Goal: Task Accomplishment & Management: Manage account settings

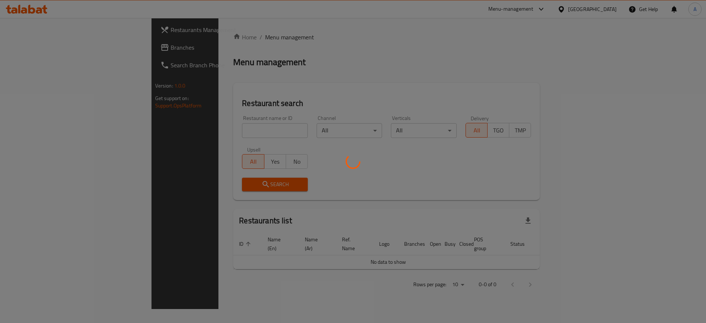
click at [242, 134] on div at bounding box center [353, 161] width 706 height 323
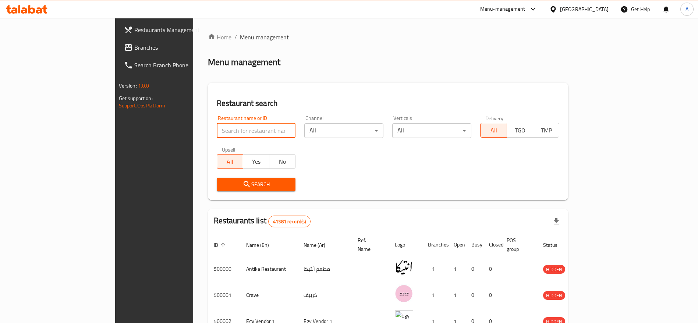
click at [242, 134] on input "search" at bounding box center [256, 130] width 79 height 15
type input "c"
type input "cavello"
click button "Search" at bounding box center [256, 185] width 79 height 14
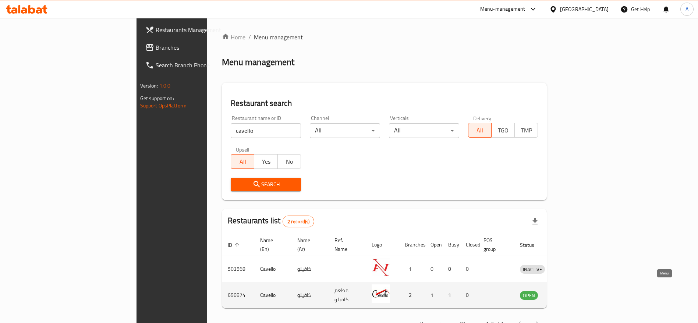
click at [568, 291] on icon "enhanced table" at bounding box center [563, 295] width 9 height 9
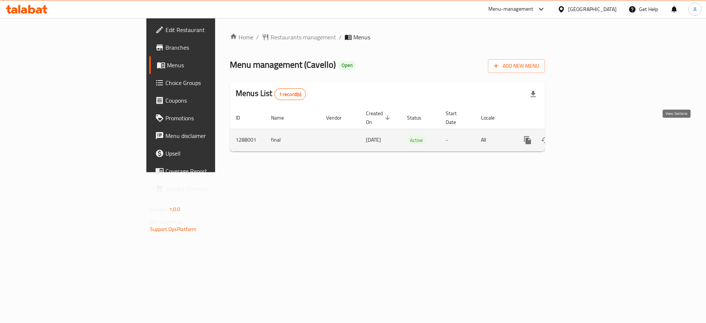
click at [585, 136] on icon "enhanced table" at bounding box center [580, 140] width 9 height 9
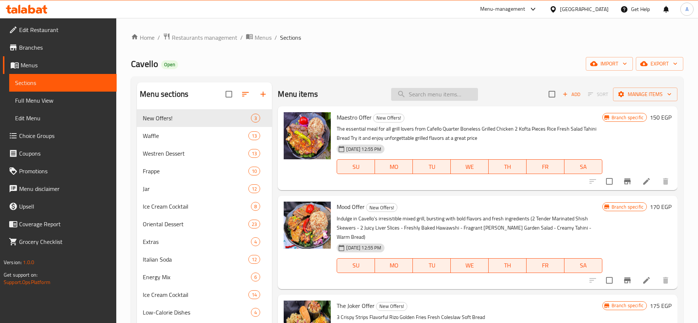
click at [410, 95] on input "search" at bounding box center [434, 94] width 87 height 13
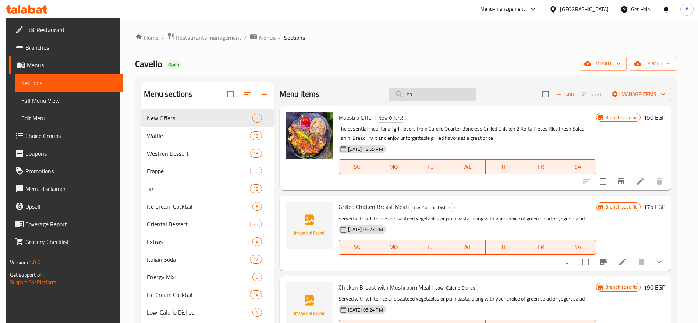
type input "c"
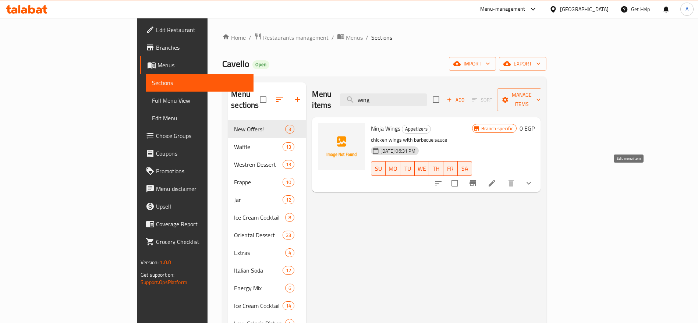
type input "wing"
click at [495, 180] on icon at bounding box center [491, 183] width 7 height 7
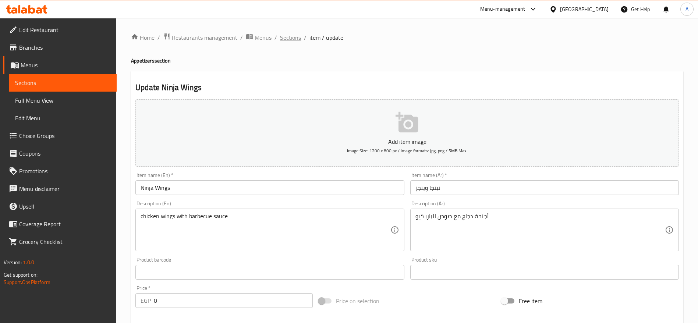
click at [296, 39] on span "Sections" at bounding box center [290, 37] width 21 height 9
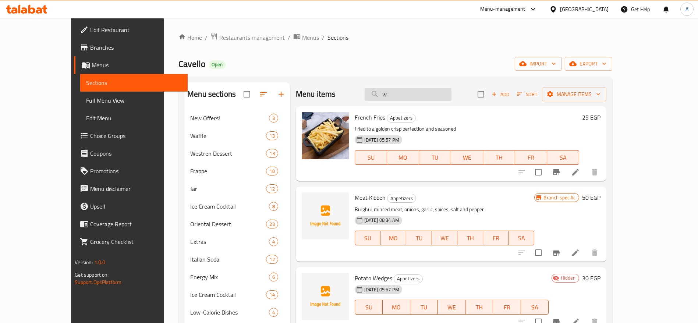
click at [435, 94] on input "w" at bounding box center [407, 94] width 87 height 13
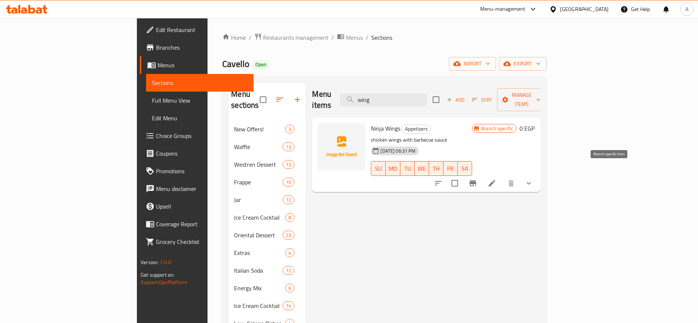
type input "wing"
click at [477, 179] on icon "Branch-specific-item" at bounding box center [472, 183] width 9 height 9
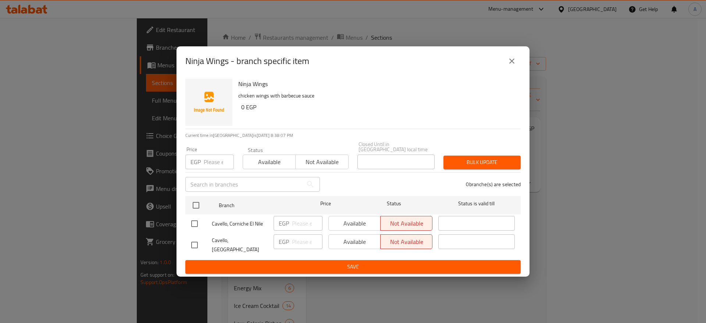
click at [549, 249] on div "Ninja Wings - branch specific item Ninja Wings chicken wings with barbecue sauc…" at bounding box center [353, 161] width 706 height 323
click at [514, 65] on icon "close" at bounding box center [512, 61] width 9 height 9
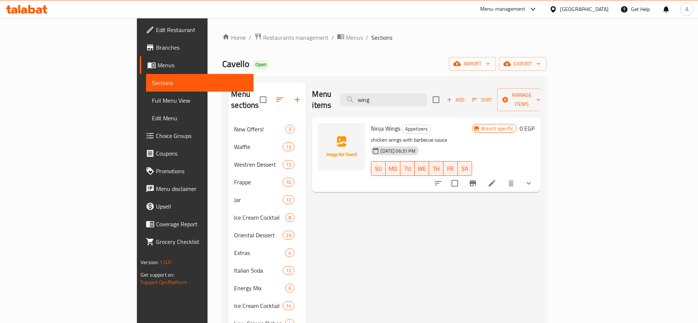
click at [43, 11] on icon at bounding box center [27, 9] width 42 height 9
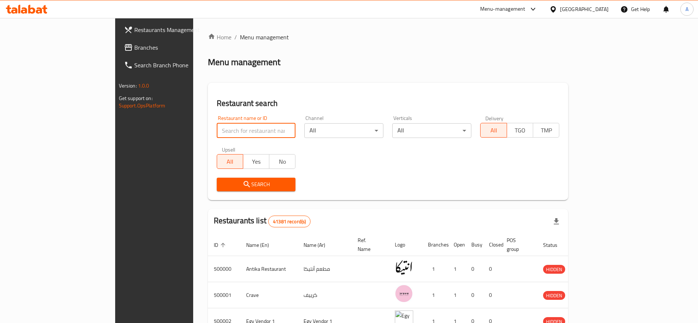
click at [217, 130] on input "search" at bounding box center [256, 130] width 79 height 15
type input "spacca"
click button "Search" at bounding box center [256, 185] width 79 height 14
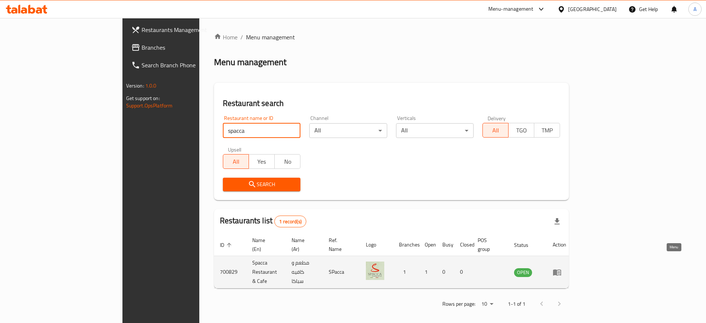
click at [562, 268] on icon "enhanced table" at bounding box center [557, 272] width 9 height 9
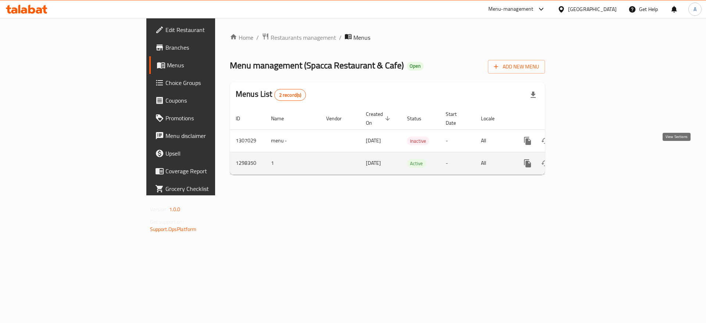
click at [585, 159] on icon "enhanced table" at bounding box center [580, 163] width 9 height 9
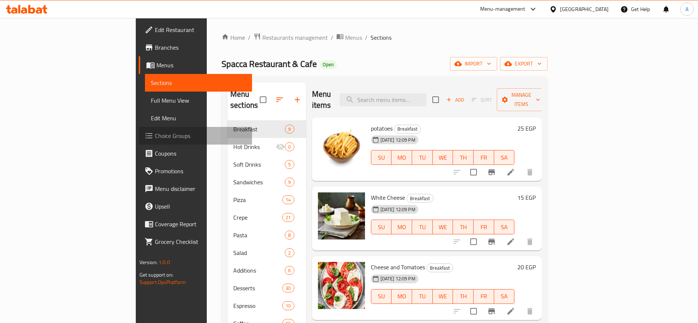
click at [155, 138] on span "Choice Groups" at bounding box center [201, 135] width 92 height 9
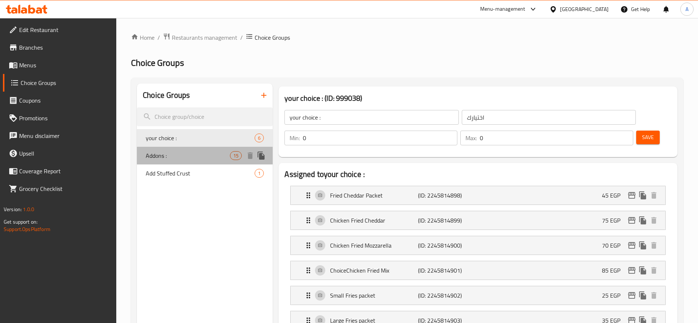
click at [200, 156] on span "Addons :" at bounding box center [188, 155] width 84 height 9
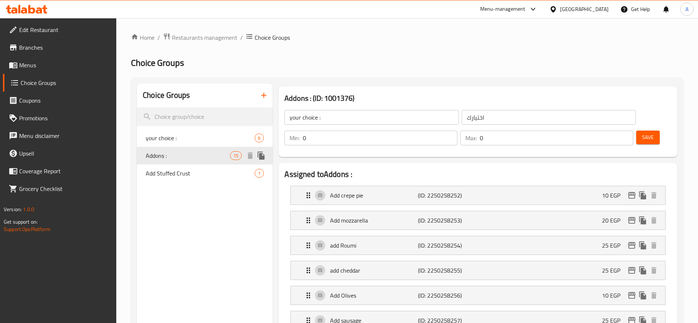
type input "Addons :"
type input "الاضافات :"
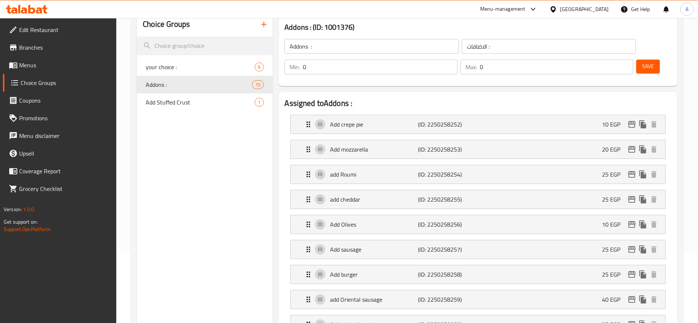
scroll to position [72, 0]
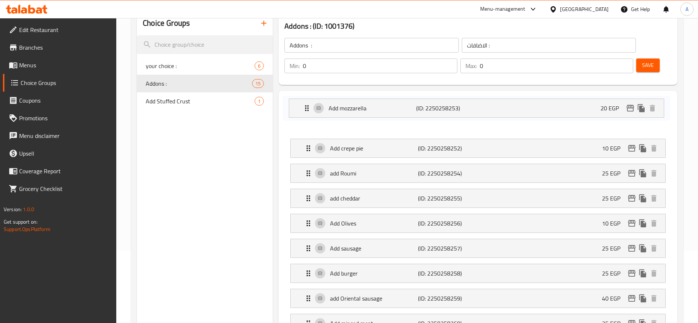
drag, startPoint x: 308, startPoint y: 130, endPoint x: 307, endPoint y: 106, distance: 23.6
click at [307, 108] on nav "Add crepe pie (ID: 2250258252) 10 EGP Name (En) Add crepe pie Name (En) Name (A…" at bounding box center [477, 298] width 387 height 381
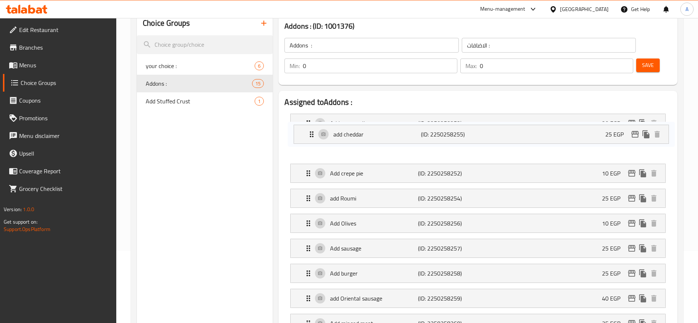
drag, startPoint x: 307, startPoint y: 178, endPoint x: 311, endPoint y: 131, distance: 46.5
click at [311, 131] on nav "Add mozzarella (ID: 2250258253) 20 EGP Name (En) Add mozzarella Name (En) Name …" at bounding box center [477, 298] width 387 height 381
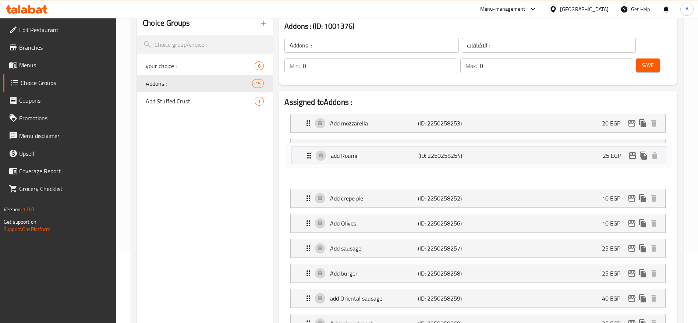
drag, startPoint x: 308, startPoint y: 177, endPoint x: 310, endPoint y: 150, distance: 27.3
click at [310, 150] on nav "Add mozzarella (ID: 2250258253) 20 EGP Name (En) Add mozzarella Name (En) Name …" at bounding box center [477, 298] width 387 height 381
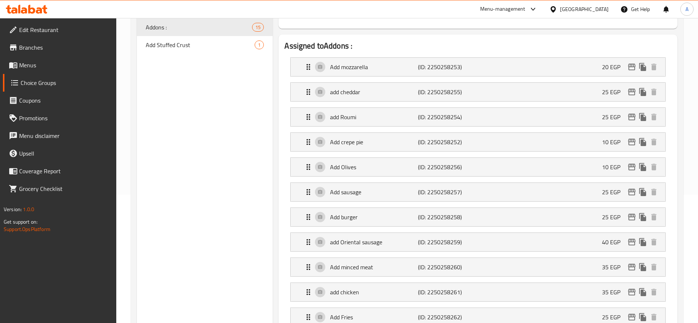
scroll to position [130, 0]
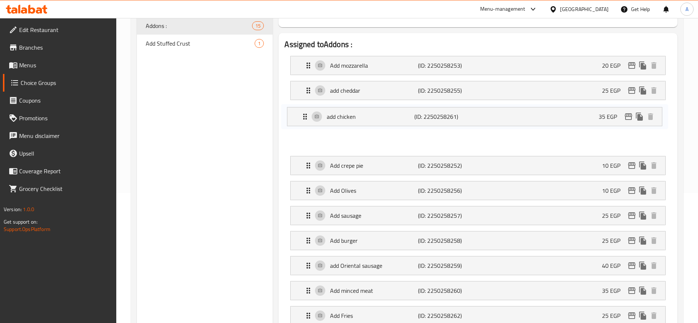
drag, startPoint x: 308, startPoint y: 274, endPoint x: 305, endPoint y: 114, distance: 160.0
click at [305, 114] on nav "Add mozzarella (ID: 2250258253) 20 EGP Name (En) Add mozzarella Name (En) Name …" at bounding box center [477, 240] width 387 height 381
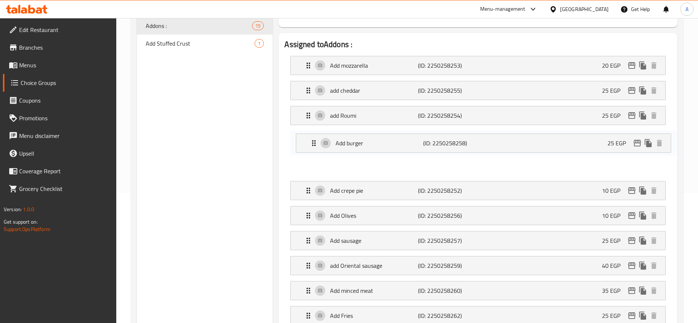
drag, startPoint x: 305, startPoint y: 218, endPoint x: 310, endPoint y: 139, distance: 78.9
click at [310, 139] on nav "Add mozzarella (ID: 2250258253) 20 EGP Name (En) Add mozzarella Name (En) Name …" at bounding box center [477, 240] width 387 height 381
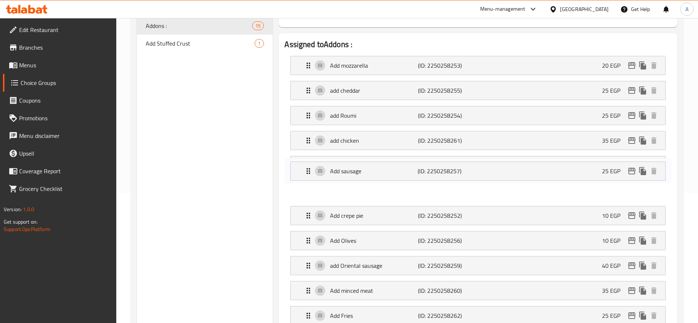
drag, startPoint x: 307, startPoint y: 224, endPoint x: 306, endPoint y: 172, distance: 51.5
click at [306, 172] on nav "Add mozzarella (ID: 2250258253) 20 EGP Name (En) Add mozzarella Name (En) Name …" at bounding box center [477, 240] width 387 height 381
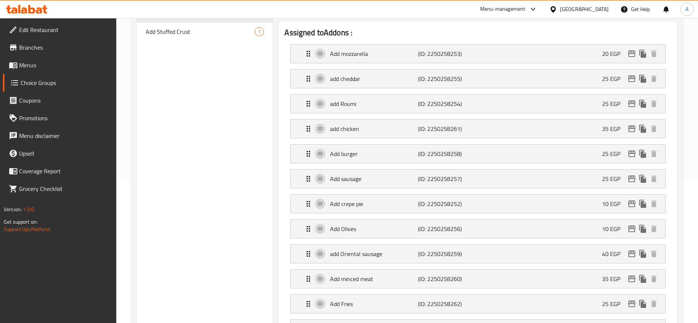
scroll to position [144, 0]
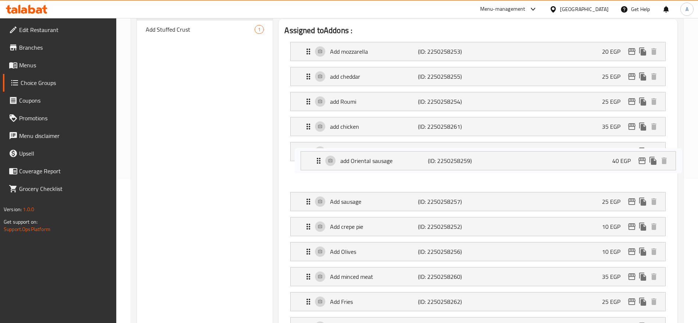
drag, startPoint x: 308, startPoint y: 231, endPoint x: 324, endPoint y: 154, distance: 78.1
click at [324, 154] on nav "Add mozzarella (ID: 2250258253) 20 EGP Name (En) Add mozzarella Name (En) Name …" at bounding box center [477, 226] width 387 height 381
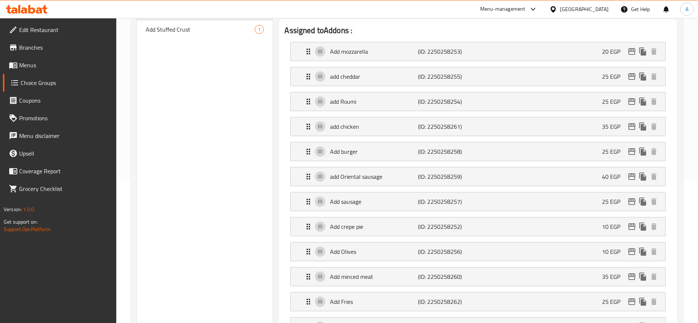
scroll to position [145, 0]
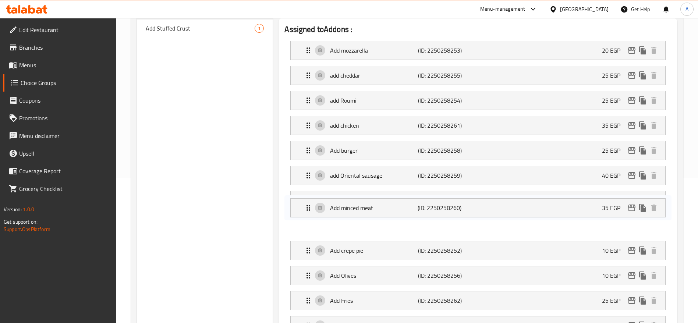
drag, startPoint x: 307, startPoint y: 259, endPoint x: 306, endPoint y: 209, distance: 50.8
click at [306, 209] on nav "Add mozzarella (ID: 2250258253) 20 EGP Name (En) Add mozzarella Name (En) Name …" at bounding box center [477, 225] width 387 height 381
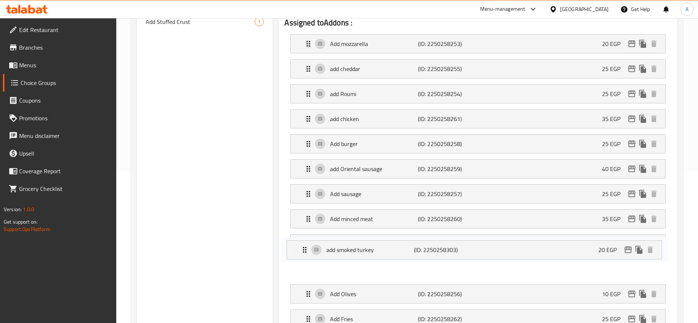
scroll to position [152, 0]
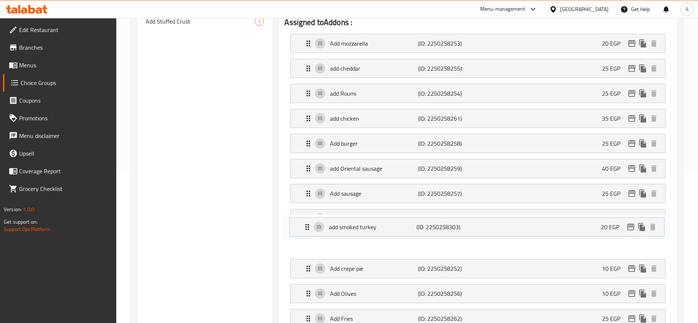
drag, startPoint x: 305, startPoint y: 307, endPoint x: 304, endPoint y: 222, distance: 85.0
click at [304, 222] on nav "Add mozzarella (ID: 2250258253) 20 EGP Name (En) Add mozzarella Name (En) Name …" at bounding box center [477, 218] width 387 height 381
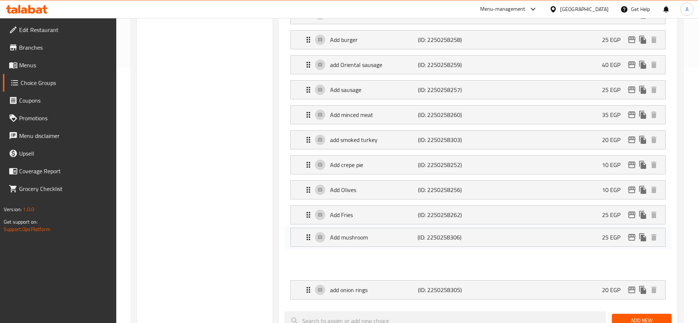
scroll to position [256, 0]
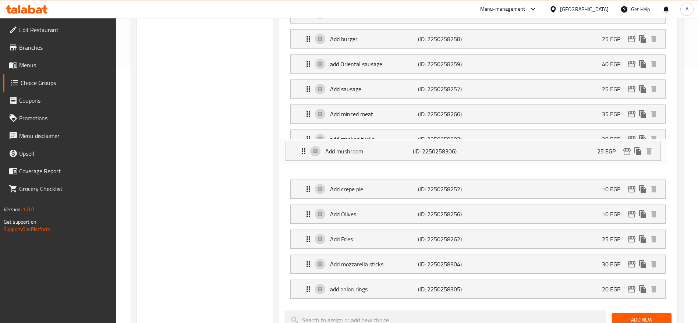
drag, startPoint x: 307, startPoint y: 273, endPoint x: 303, endPoint y: 148, distance: 125.1
click at [303, 148] on nav "Add mozzarella (ID: 2250258253) 20 EGP Name (En) Add mozzarella Name (En) Name …" at bounding box center [477, 113] width 387 height 381
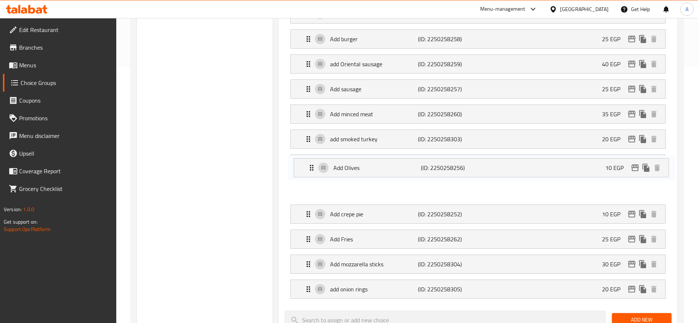
drag, startPoint x: 309, startPoint y: 196, endPoint x: 311, endPoint y: 169, distance: 27.3
click at [311, 169] on nav "Add mozzarella (ID: 2250258253) 20 EGP Name (En) Add mozzarella Name (En) Name …" at bounding box center [477, 113] width 387 height 381
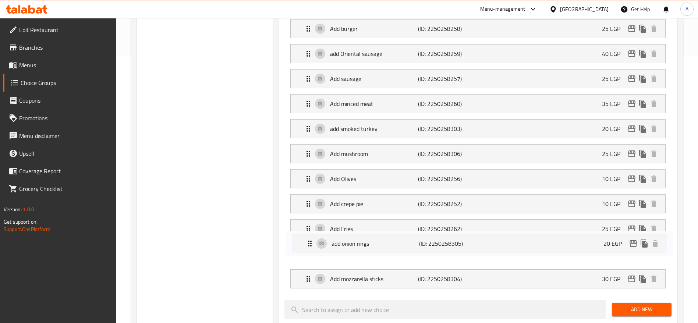
scroll to position [267, 0]
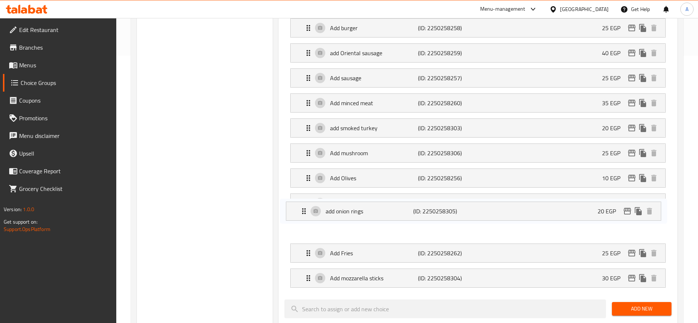
drag, startPoint x: 310, startPoint y: 270, endPoint x: 305, endPoint y: 212, distance: 57.6
click at [305, 212] on nav "Add mozzarella (ID: 2250258253) 20 EGP Name (En) Add mozzarella Name (En) Name …" at bounding box center [477, 102] width 387 height 381
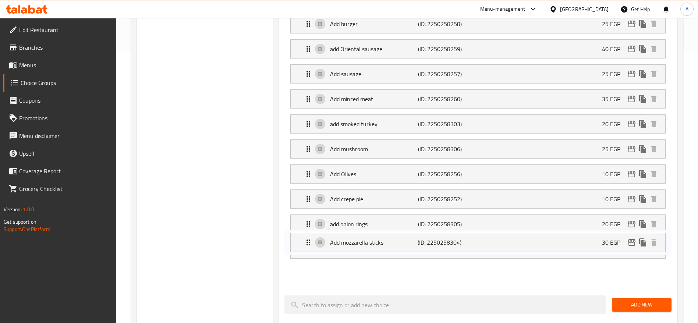
scroll to position [273, 0]
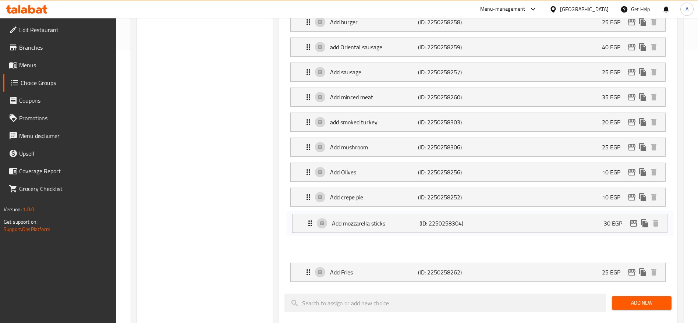
drag, startPoint x: 309, startPoint y: 258, endPoint x: 311, endPoint y: 222, distance: 36.1
click at [311, 222] on nav "Add mozzarella (ID: 2250258253) 20 EGP Name (En) Add mozzarella Name (En) Name …" at bounding box center [477, 97] width 387 height 381
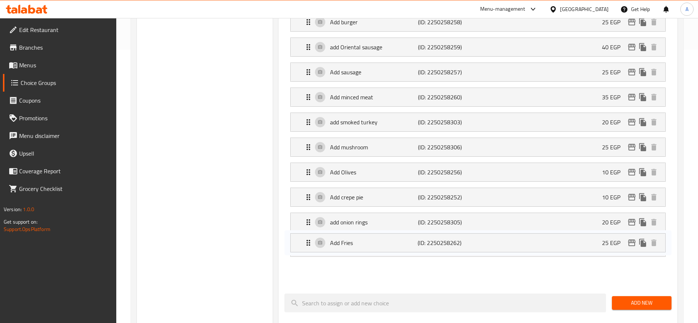
scroll to position [275, 0]
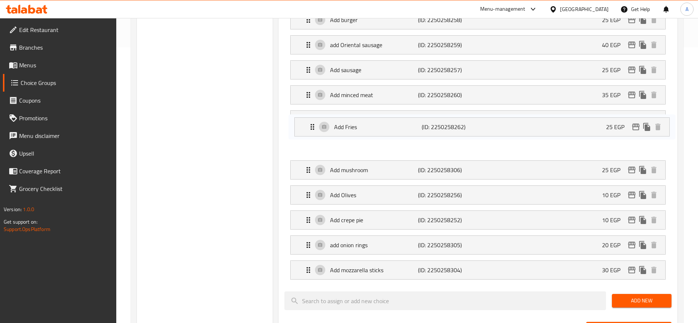
drag, startPoint x: 309, startPoint y: 255, endPoint x: 313, endPoint y: 128, distance: 126.6
click at [313, 128] on nav "Add mozzarella (ID: 2250258253) 20 EGP Name (En) Add mozzarella Name (En) Name …" at bounding box center [477, 94] width 387 height 381
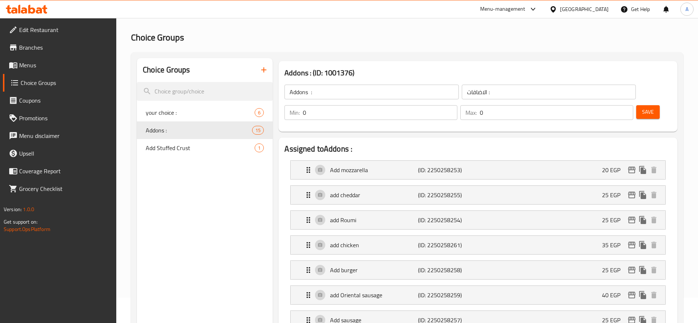
scroll to position [33, 0]
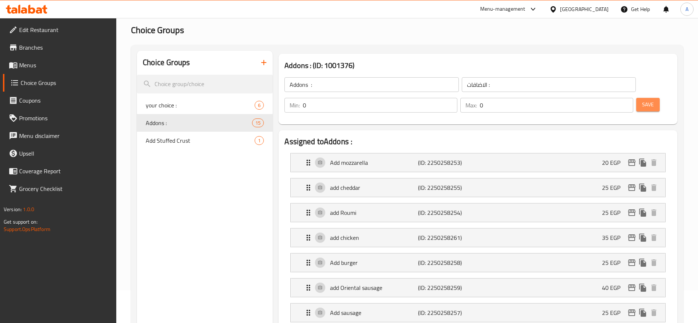
click at [642, 100] on span "Save" at bounding box center [648, 104] width 12 height 9
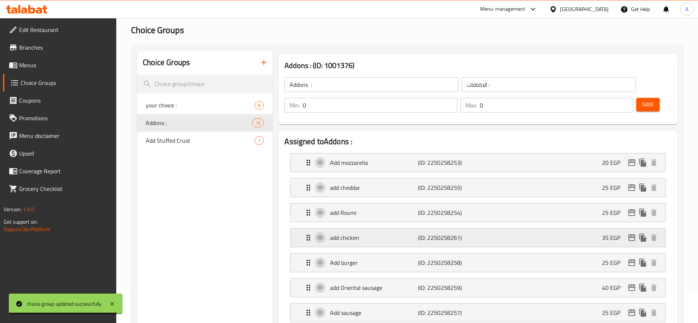
click at [601, 228] on div "add chicken (ID: 2250258261) 35 EGP" at bounding box center [480, 237] width 352 height 18
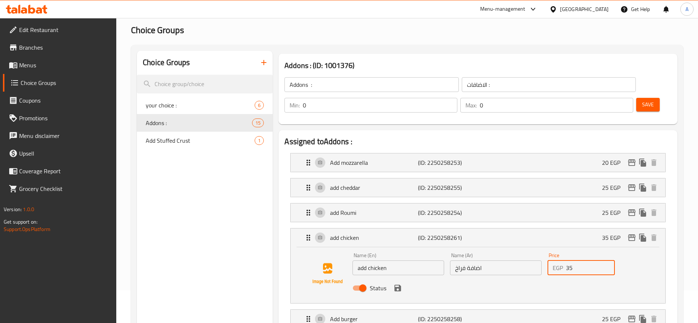
click at [593, 260] on input "35" at bounding box center [590, 267] width 49 height 15
type input "3"
click at [397, 285] on icon "save" at bounding box center [397, 288] width 7 height 7
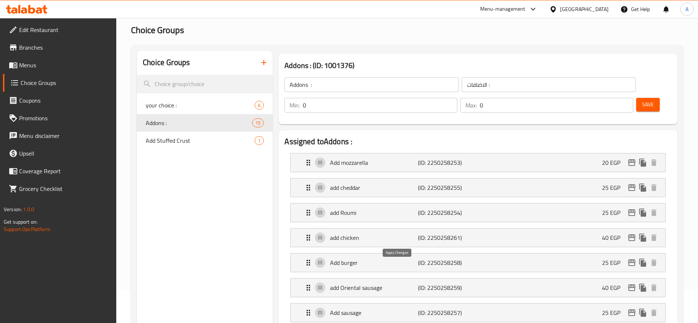
type input "40"
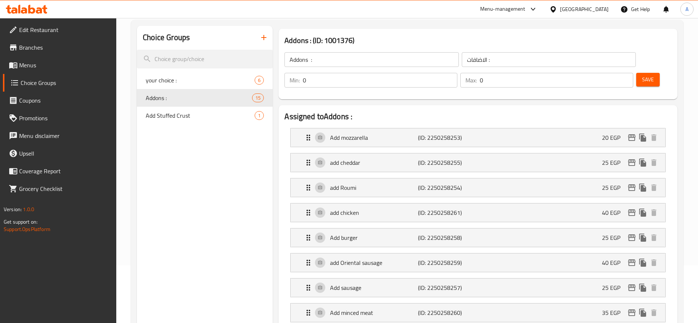
scroll to position [57, 0]
click at [601, 230] on div "Add burger (ID: 2250258258) 25 EGP" at bounding box center [480, 239] width 352 height 18
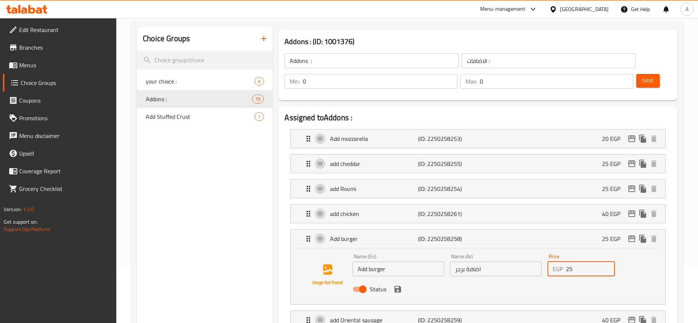
click at [583, 261] on input "25" at bounding box center [590, 268] width 49 height 15
type input "2"
click at [397, 286] on icon "save" at bounding box center [397, 289] width 7 height 7
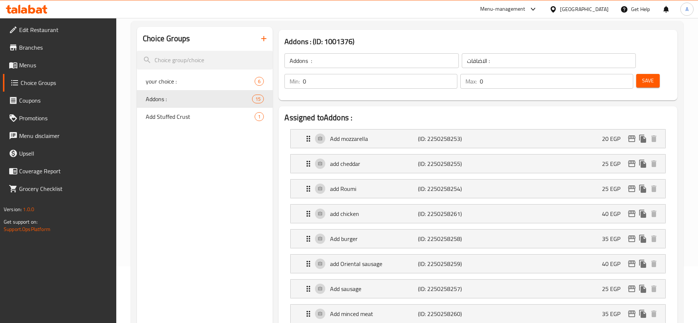
type input "35"
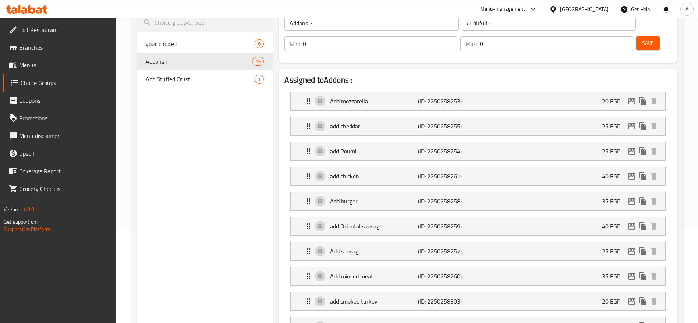
scroll to position [93, 0]
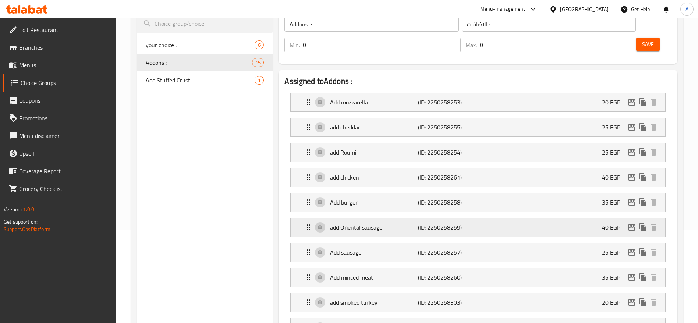
click at [492, 218] on div "add Oriental sausage (ID: 2250258259) 40 EGP" at bounding box center [480, 227] width 352 height 18
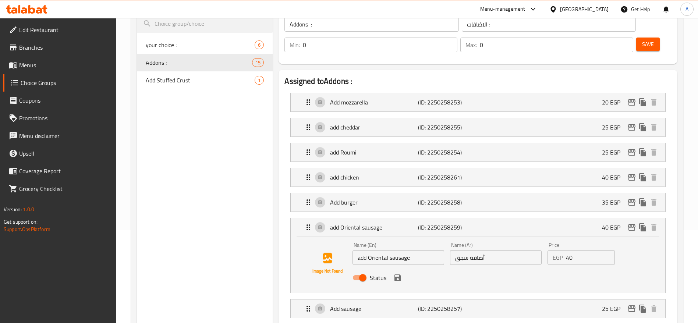
click at [575, 250] on input "40" at bounding box center [590, 257] width 49 height 15
click at [394, 273] on icon "save" at bounding box center [397, 277] width 9 height 9
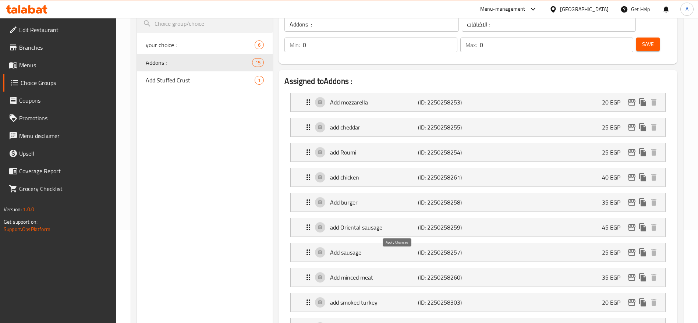
type input "45"
click at [447, 248] on p "(ID: 2250258257)" at bounding box center [447, 252] width 58 height 9
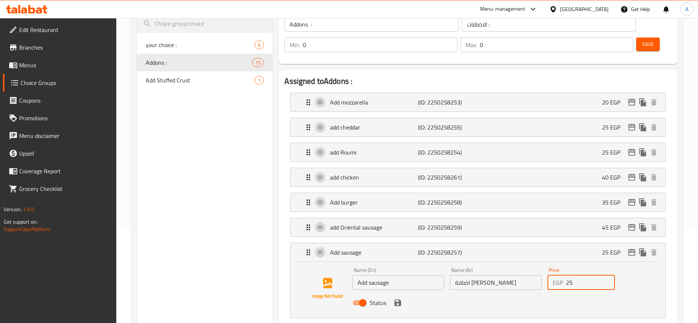
click at [592, 275] on input "25" at bounding box center [590, 282] width 49 height 15
type input "2"
click at [398, 298] on icon "save" at bounding box center [397, 302] width 9 height 9
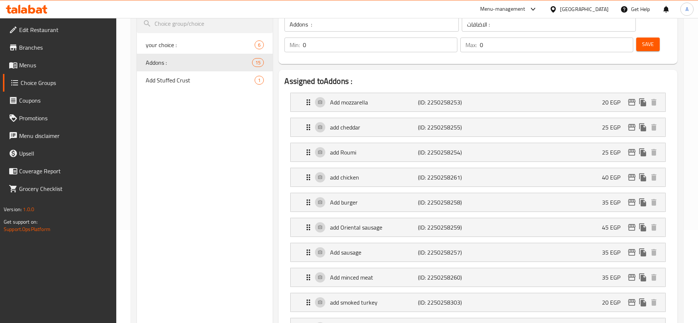
type input "35"
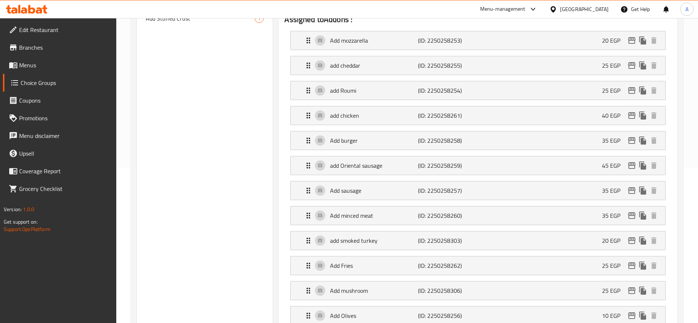
scroll to position [157, 0]
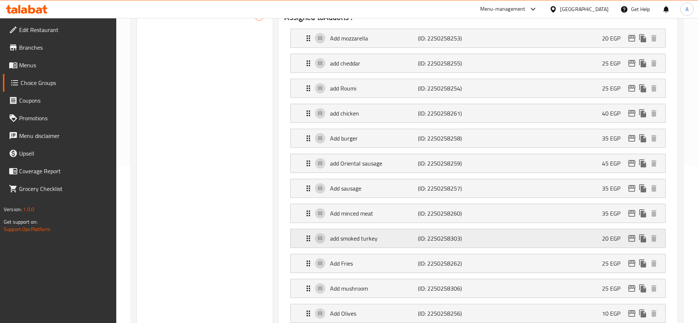
click at [541, 229] on div "add smoked turkey (ID: 2250258303) 20 EGP" at bounding box center [480, 238] width 352 height 18
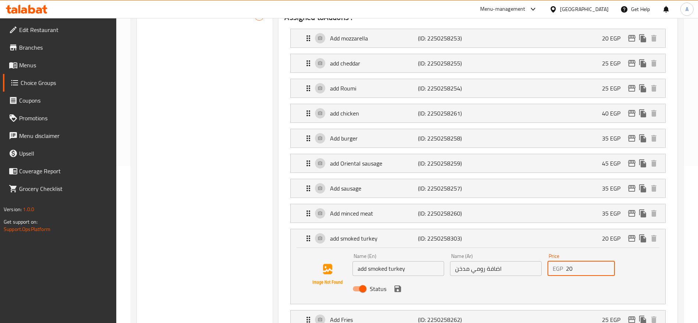
click at [582, 261] on input "20" at bounding box center [590, 268] width 49 height 15
type input "2"
click at [400, 285] on icon "save" at bounding box center [397, 288] width 7 height 7
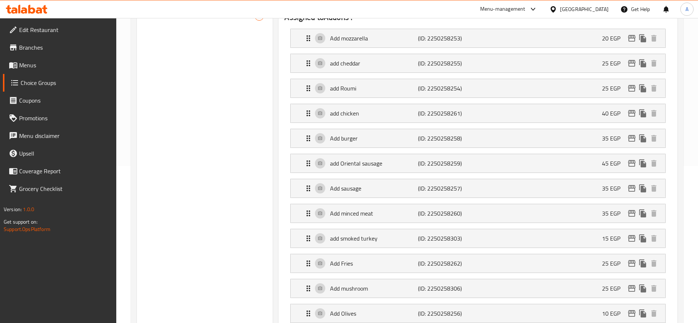
type input "15"
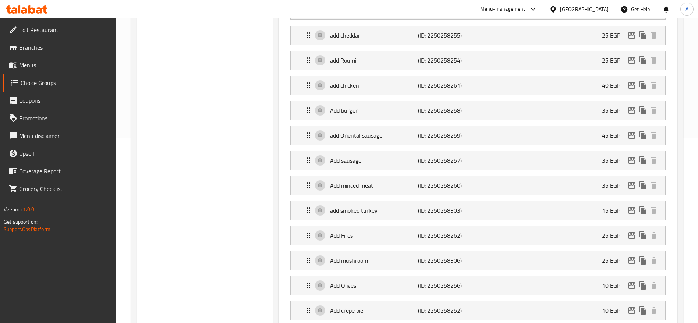
scroll to position [186, 0]
click at [604, 230] on p "25 EGP" at bounding box center [614, 234] width 24 height 9
click at [605, 230] on p "25 EGP" at bounding box center [614, 234] width 24 height 9
click at [613, 230] on p "25 EGP" at bounding box center [614, 234] width 24 height 9
click at [559, 225] on div "Add Fries (ID: 2250258262) 25 EGP" at bounding box center [480, 234] width 352 height 18
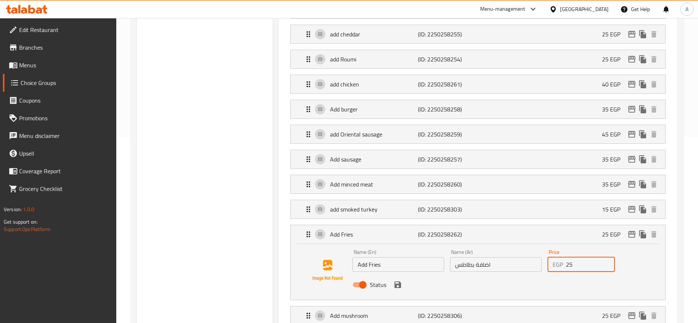
click at [580, 257] on input "25" at bounding box center [590, 264] width 49 height 15
click at [400, 281] on icon "save" at bounding box center [397, 284] width 7 height 7
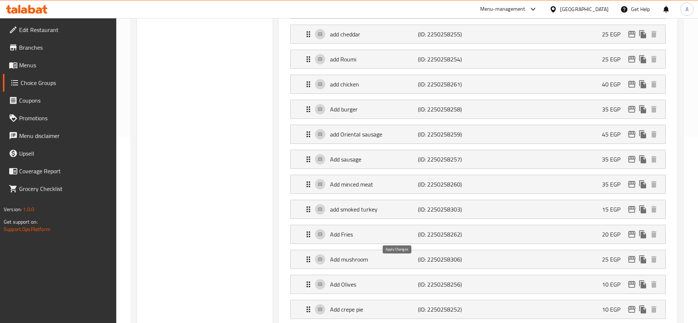
type input "20"
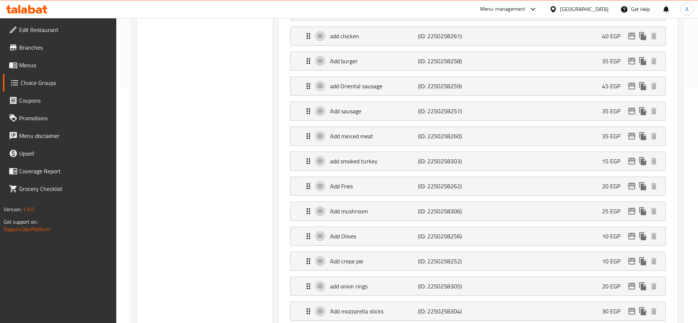
scroll to position [236, 0]
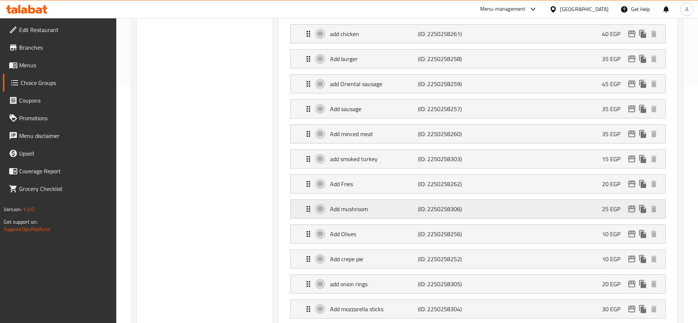
click at [599, 200] on div "Add mushroom (ID: 2250258306) 25 EGP" at bounding box center [480, 209] width 352 height 18
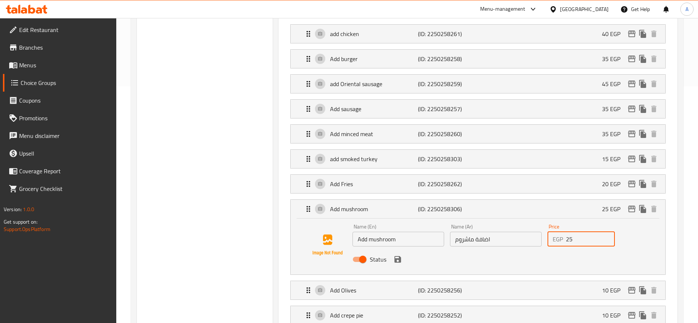
click at [588, 232] on input "25" at bounding box center [590, 239] width 49 height 15
click at [398, 255] on icon "save" at bounding box center [397, 259] width 9 height 9
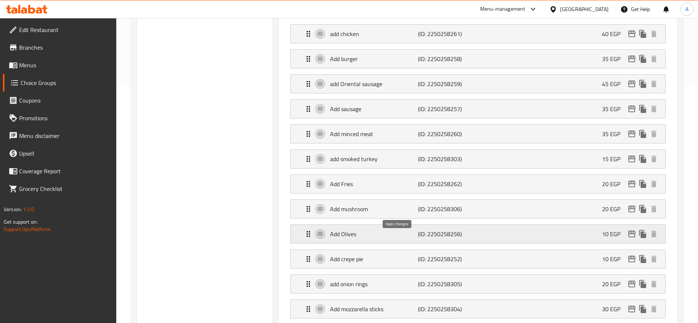
type input "20"
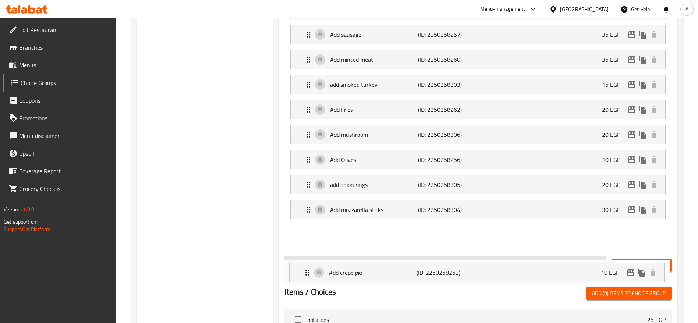
scroll to position [314, 0]
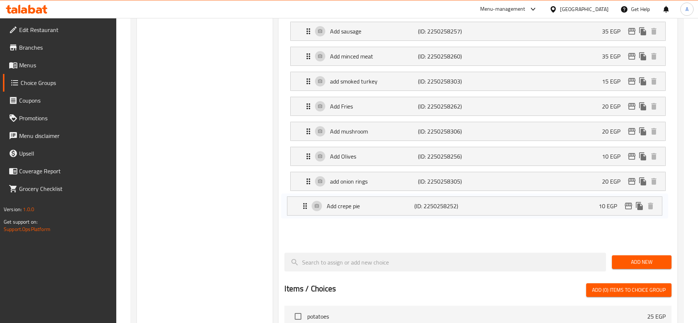
drag, startPoint x: 307, startPoint y: 238, endPoint x: 303, endPoint y: 209, distance: 28.6
click at [303, 209] on nav "Add mozzarella (ID: 2250258253) 20 EGP Name (En) Add mozzarella Name (En) Name …" at bounding box center [477, 56] width 387 height 381
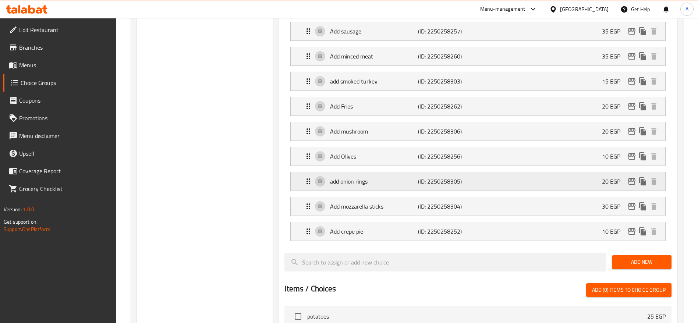
click at [593, 172] on div "add onion rings (ID: 2250258305) 20 EGP" at bounding box center [480, 181] width 352 height 18
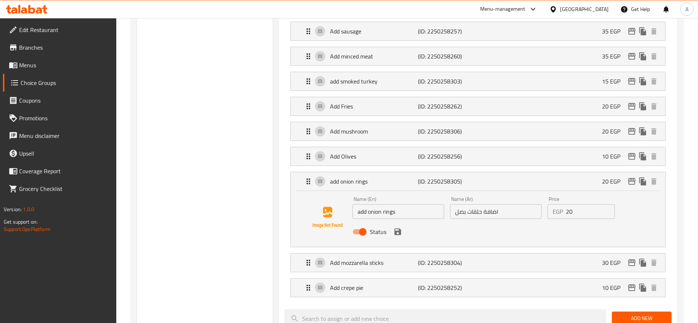
drag, startPoint x: 590, startPoint y: 198, endPoint x: 581, endPoint y: 189, distance: 12.2
click at [581, 189] on nav "Add mozzarella (ID: 2250258253) 20 EGP Name (En) Add mozzarella Name (En) Name …" at bounding box center [477, 84] width 387 height 437
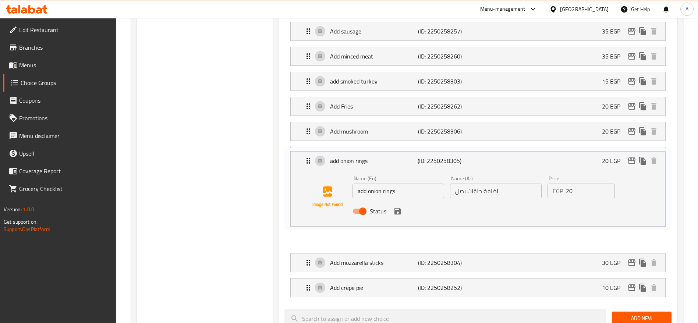
click at [581, 189] on nav "Add mozzarella (ID: 2250258253) 20 EGP Name (En) Add mozzarella Name (En) Name …" at bounding box center [477, 84] width 387 height 437
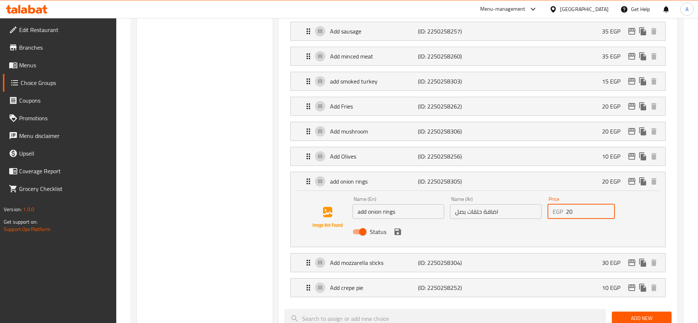
click at [581, 204] on input "20" at bounding box center [590, 211] width 49 height 15
click at [396, 228] on icon "save" at bounding box center [397, 231] width 7 height 7
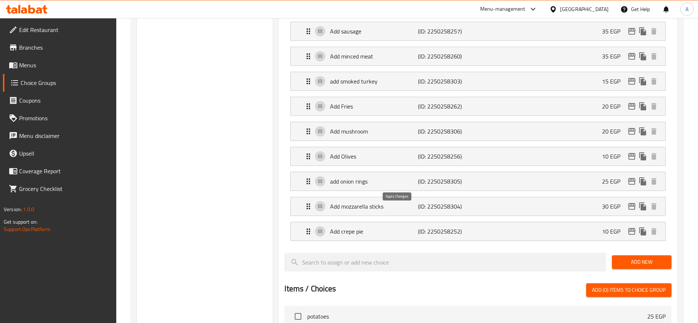
type input "25"
click at [531, 197] on div "Add mozzarella sticks (ID: 2250258304) 30 EGP" at bounding box center [480, 206] width 352 height 18
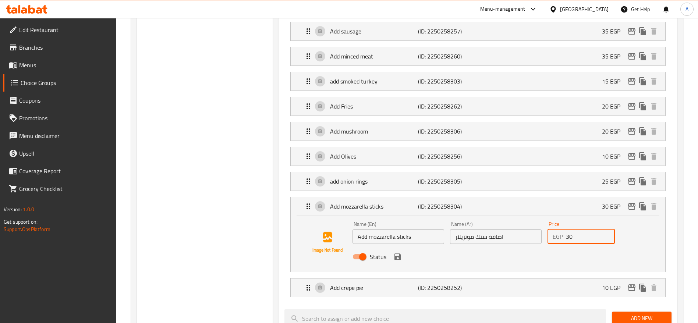
click at [582, 229] on input "30" at bounding box center [590, 236] width 49 height 15
click at [396, 253] on icon "save" at bounding box center [397, 256] width 7 height 7
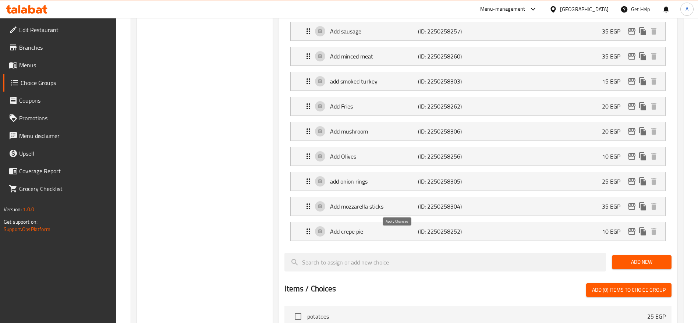
type input "35"
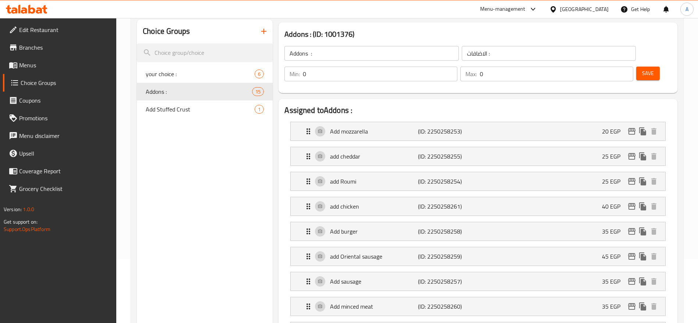
scroll to position [60, 0]
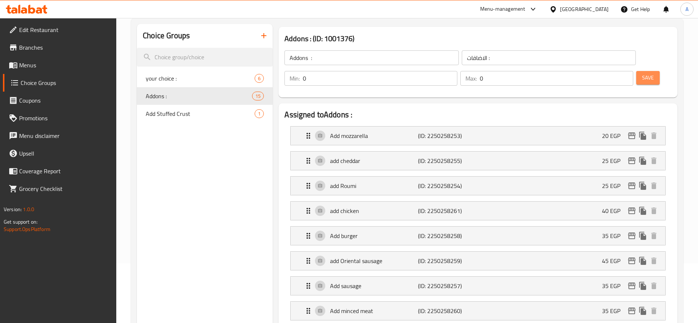
click at [642, 73] on span "Save" at bounding box center [648, 77] width 12 height 9
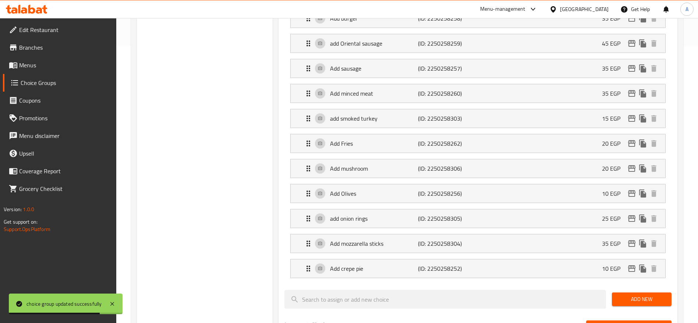
scroll to position [289, 0]
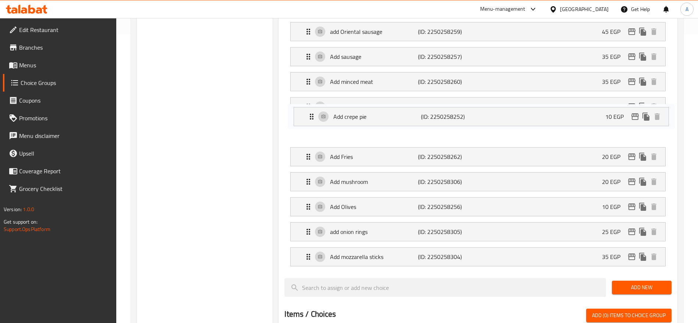
drag, startPoint x: 307, startPoint y: 239, endPoint x: 310, endPoint y: 117, distance: 122.2
click at [310, 117] on nav "Add mozzarella (ID: 2250258253) 20 EGP Name (En) Add mozzarella Name (En) Name …" at bounding box center [477, 81] width 387 height 381
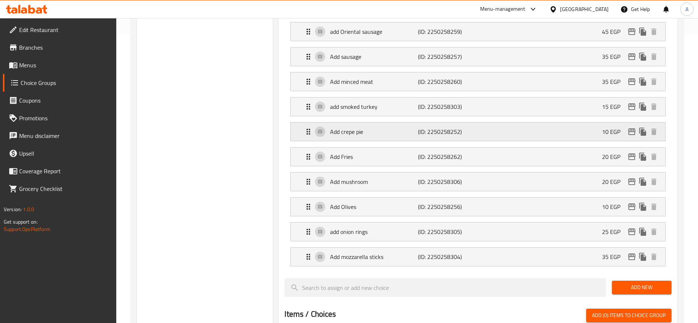
click at [348, 127] on p "Add crepe pie" at bounding box center [374, 131] width 88 height 9
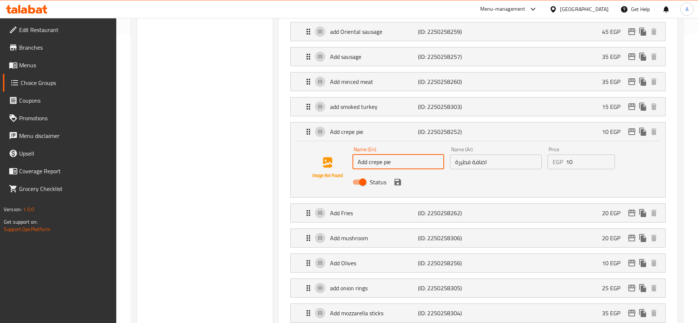
click at [420, 154] on input "Add crepe pie" at bounding box center [398, 161] width 92 height 15
type input "Add pastrami"
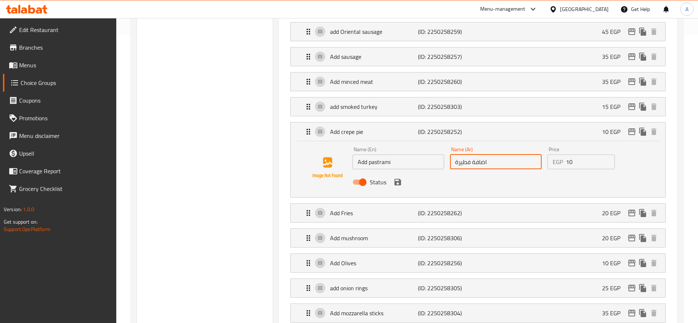
click at [460, 154] on input "اضافة فطيرة" at bounding box center [496, 161] width 92 height 15
type input "اضافة بسطرمة"
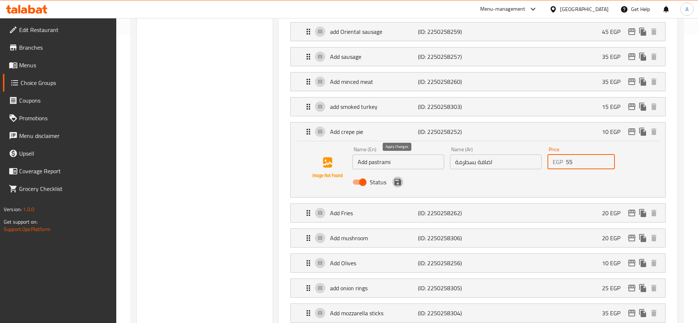
click at [399, 179] on icon "save" at bounding box center [397, 182] width 7 height 7
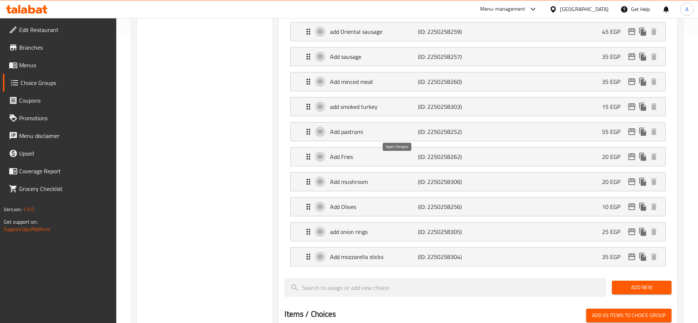
type input "55"
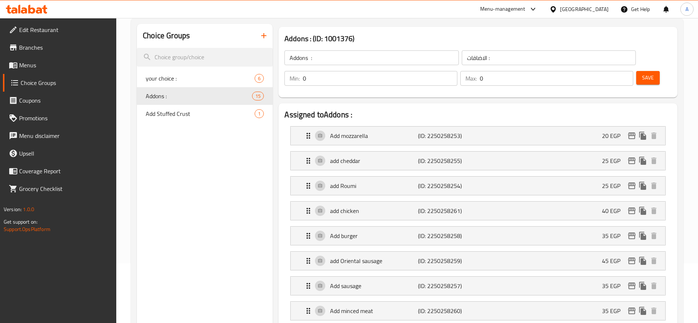
scroll to position [25, 0]
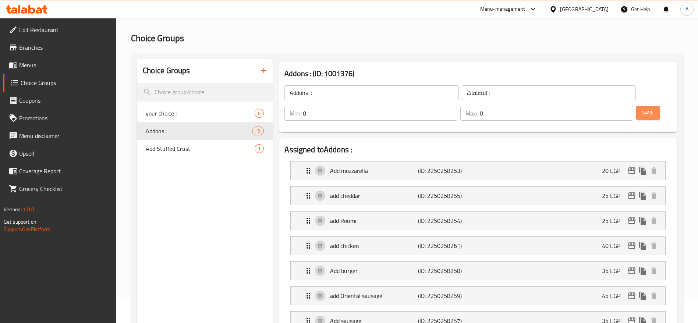
click at [645, 106] on button "Save" at bounding box center [648, 113] width 24 height 14
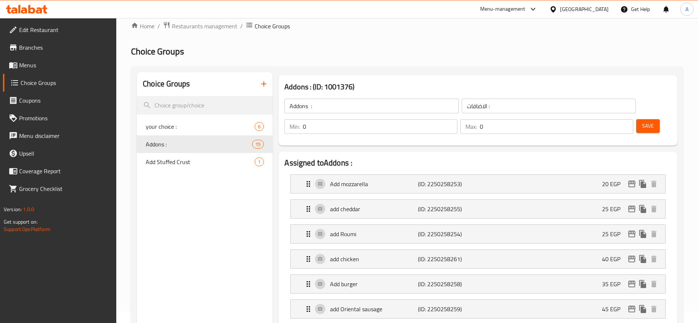
scroll to position [9, 0]
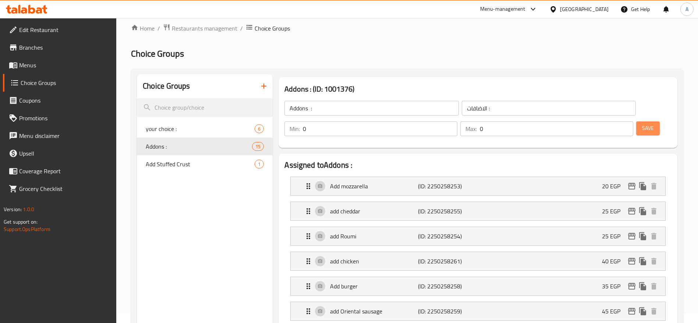
click at [642, 124] on span "Save" at bounding box center [648, 128] width 12 height 9
click at [40, 12] on icon at bounding box center [39, 10] width 6 height 6
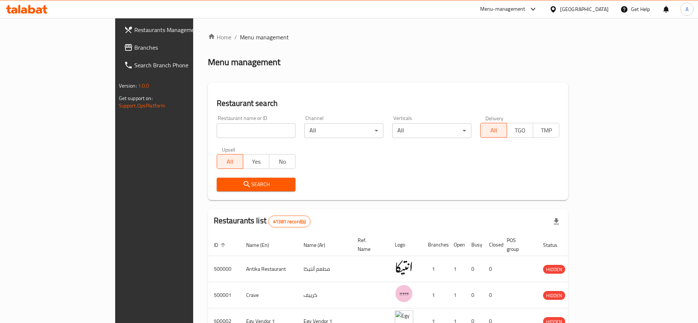
drag, startPoint x: 232, startPoint y: 121, endPoint x: 228, endPoint y: 125, distance: 5.8
click at [228, 125] on div "Restaurant name or ID Restaurant name or ID" at bounding box center [256, 126] width 79 height 22
click at [228, 125] on input "search" at bounding box center [256, 130] width 79 height 15
type input "Friends Restaurant"
click at [228, 125] on input "Friends Restaurant" at bounding box center [256, 130] width 79 height 15
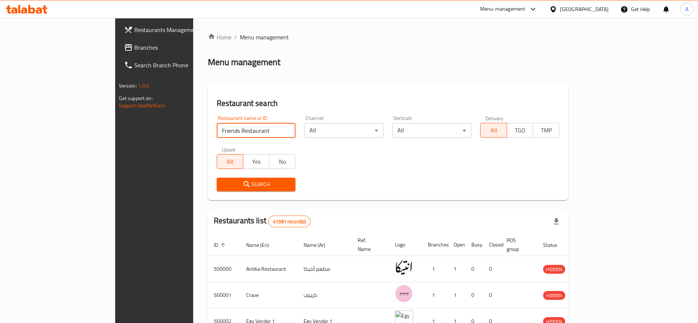
click button "Search" at bounding box center [256, 185] width 79 height 14
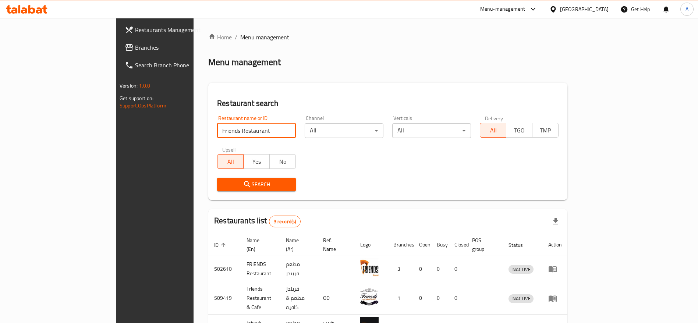
scroll to position [43, 0]
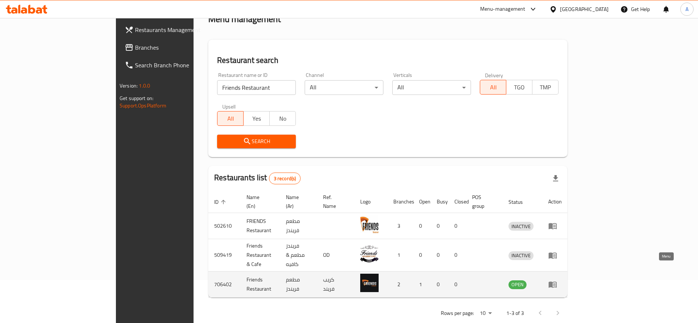
click at [562, 280] on link "enhanced table" at bounding box center [555, 284] width 14 height 9
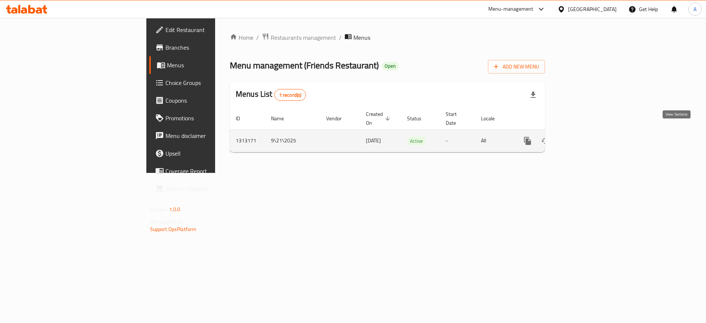
click at [585, 136] on icon "enhanced table" at bounding box center [580, 140] width 9 height 9
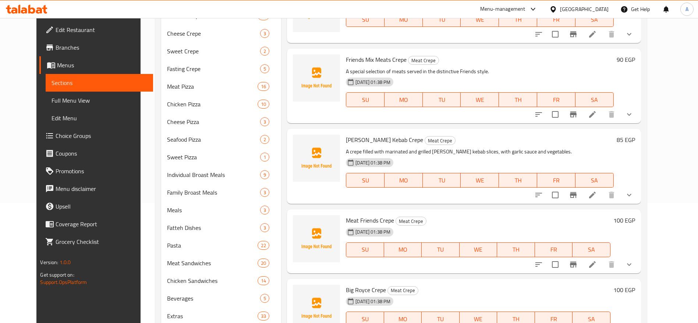
scroll to position [181, 0]
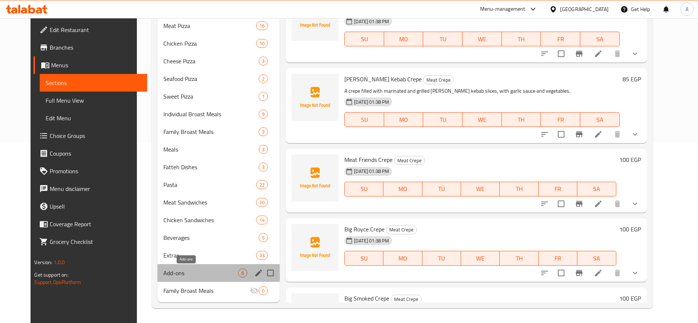
click at [190, 273] on span "Add-ons" at bounding box center [200, 272] width 75 height 9
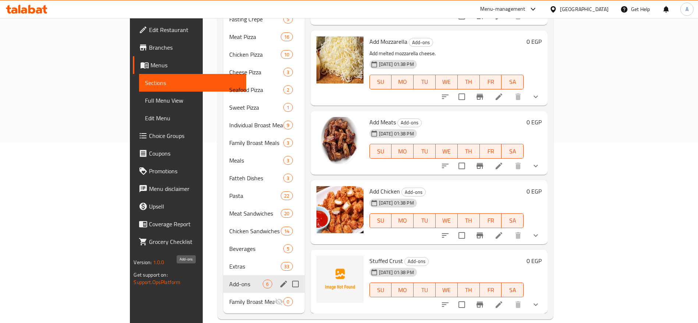
scroll to position [45, 0]
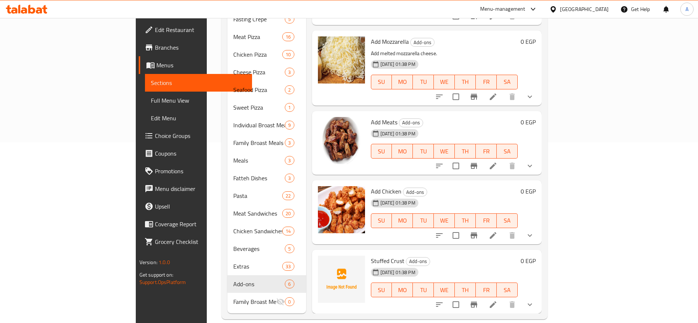
drag, startPoint x: 688, startPoint y: 221, endPoint x: 689, endPoint y: 175, distance: 45.6
click at [562, 175] on div "Home / Restaurants management / Menus / Sections Friends Restaurant Open import…" at bounding box center [384, 85] width 355 height 497
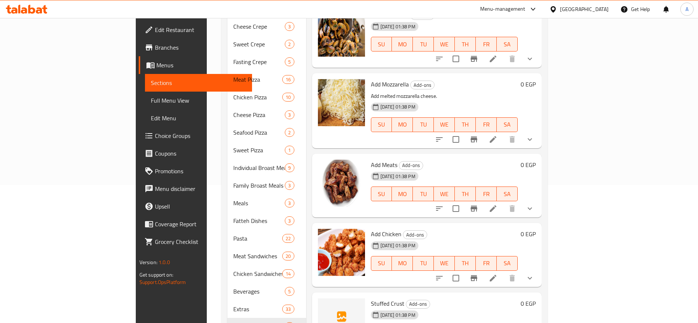
scroll to position [181, 0]
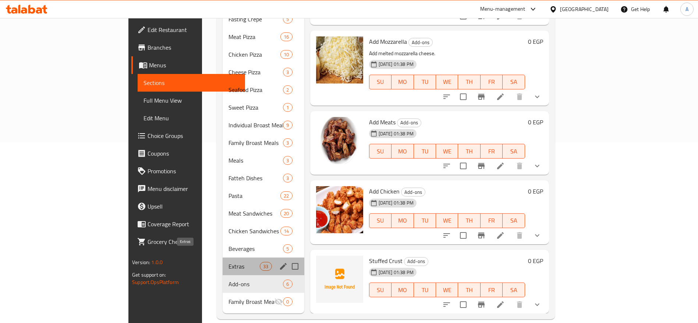
click at [228, 262] on span "Extras" at bounding box center [243, 266] width 31 height 9
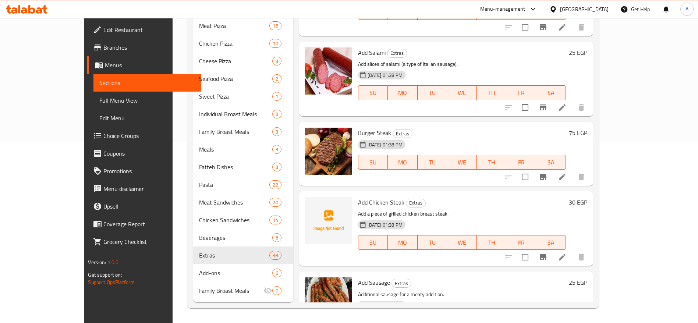
scroll to position [177, 0]
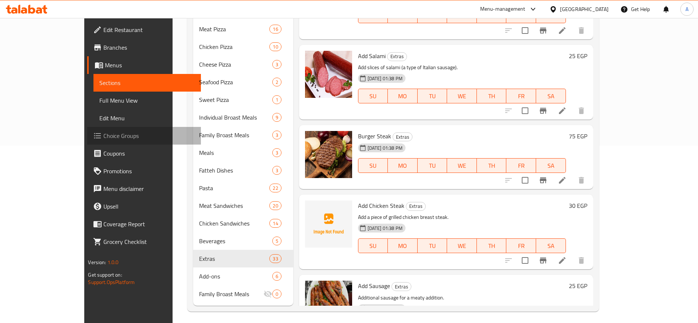
click at [103, 134] on span "Choice Groups" at bounding box center [149, 135] width 92 height 9
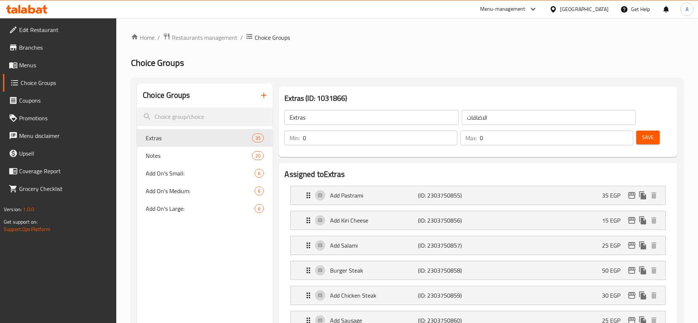
scroll to position [1, 0]
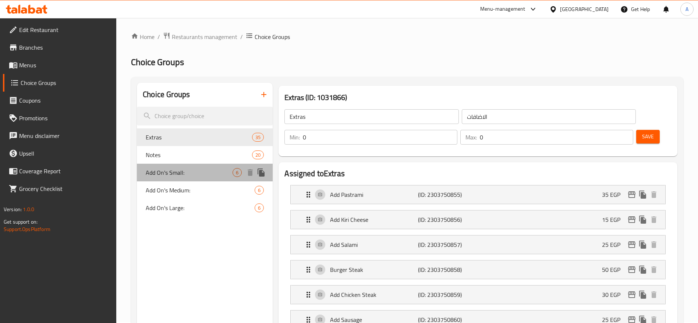
click at [199, 174] on span "Add On's Small:" at bounding box center [189, 172] width 87 height 9
type input "Add On's Small:"
type input "الإضافات للصغير :"
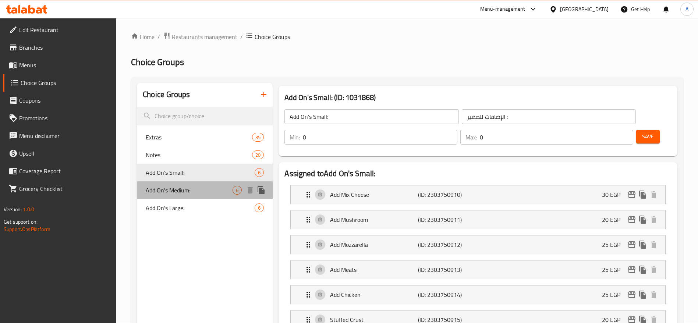
click at [188, 186] on span "Add On's Medium:" at bounding box center [189, 190] width 87 height 9
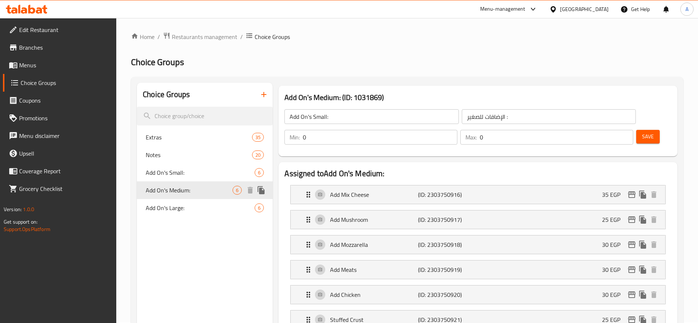
type input "Add On's Medium:"
type input "الإضافات للوسط :"
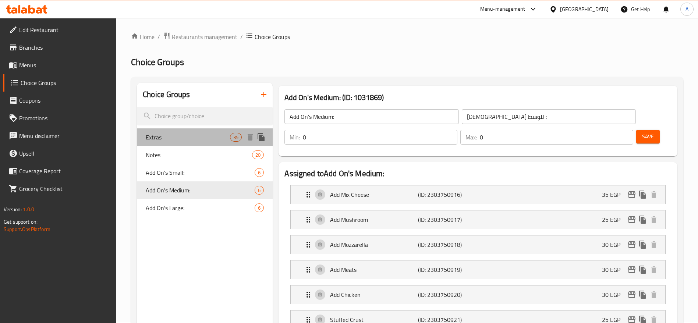
click at [180, 137] on span "Extras" at bounding box center [188, 137] width 84 height 9
type input "Extras"
type input "الاضافات"
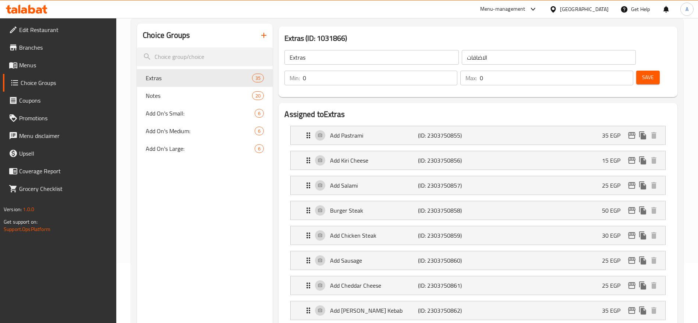
scroll to position [26, 0]
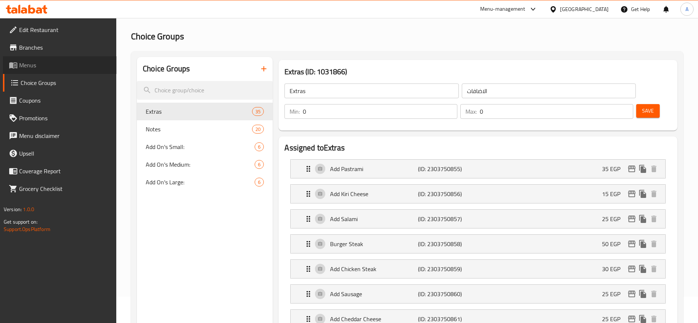
click at [31, 65] on span "Menus" at bounding box center [65, 65] width 92 height 9
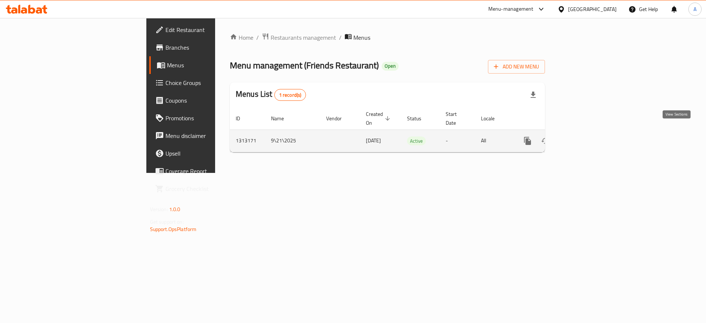
click at [584, 138] on icon "enhanced table" at bounding box center [580, 141] width 7 height 7
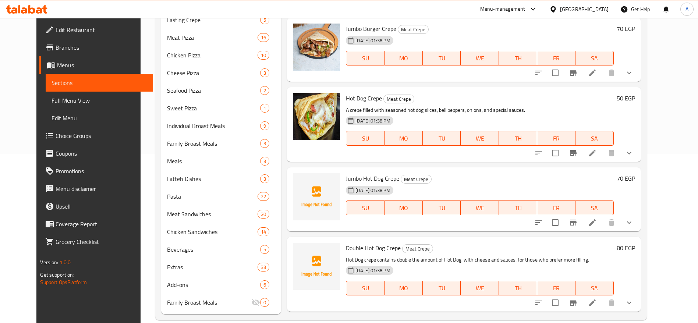
scroll to position [181, 0]
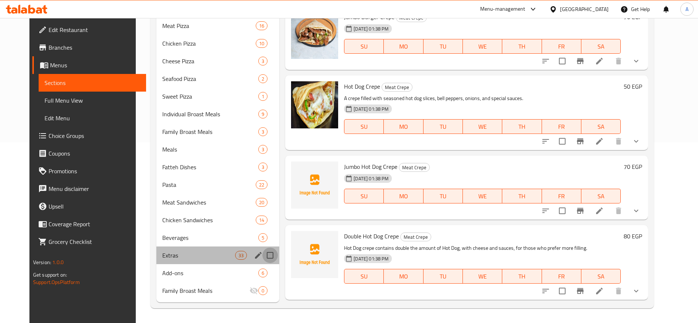
click at [263, 254] on input "Menu sections" at bounding box center [269, 255] width 15 height 15
checkbox input "true"
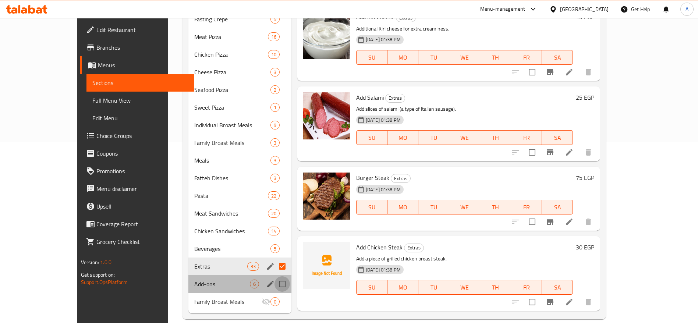
click at [274, 276] on input "Menu sections" at bounding box center [281, 283] width 15 height 15
checkbox input "true"
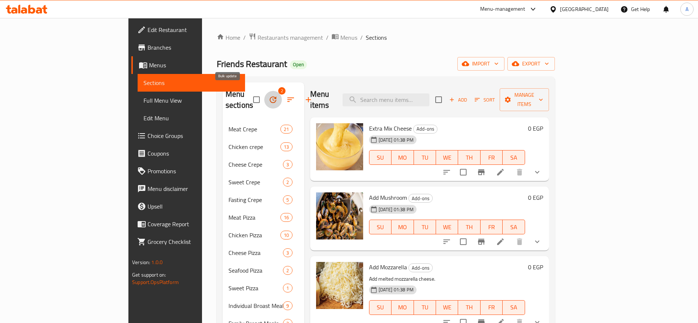
click at [268, 95] on icon "button" at bounding box center [272, 99] width 9 height 9
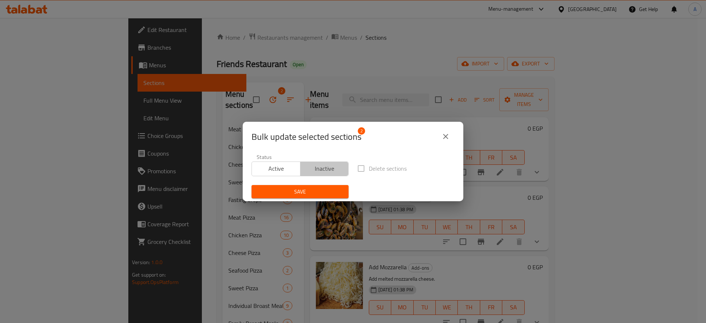
click at [330, 174] on button "Inactive" at bounding box center [324, 168] width 49 height 15
click at [317, 191] on span "Save" at bounding box center [299, 191] width 85 height 9
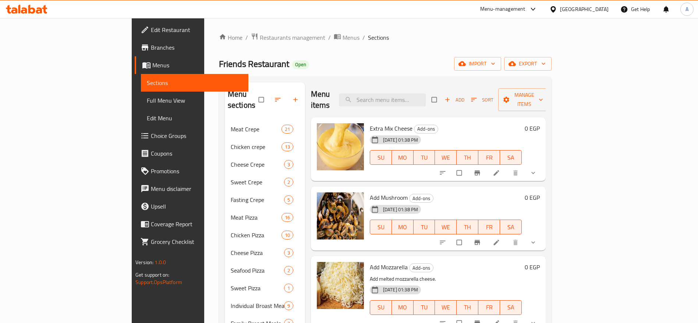
click at [38, 7] on icon at bounding box center [27, 9] width 42 height 9
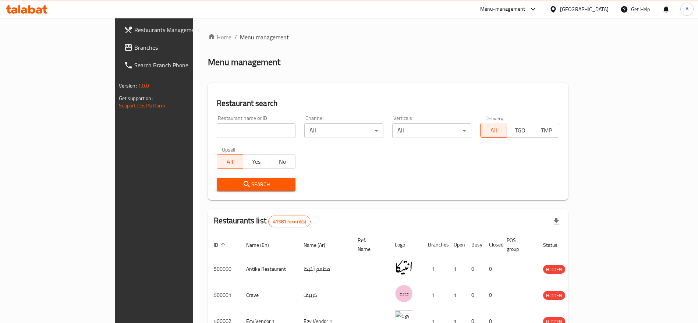
click at [217, 131] on input "search" at bounding box center [256, 130] width 79 height 15
type input "706654"
click button "Search" at bounding box center [256, 185] width 79 height 14
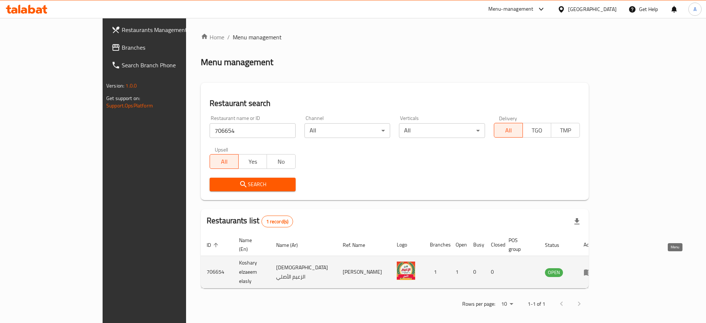
click at [593, 268] on icon "enhanced table" at bounding box center [588, 272] width 9 height 9
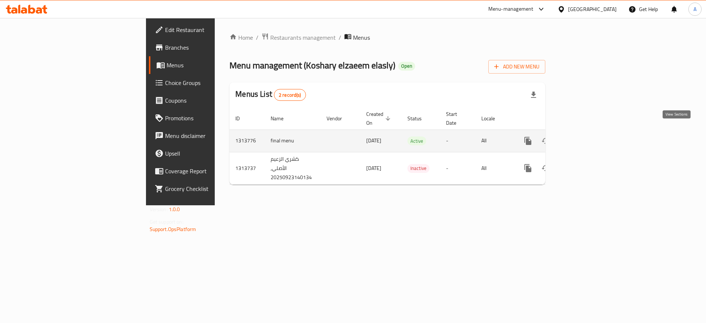
click at [586, 136] on icon "enhanced table" at bounding box center [581, 140] width 9 height 9
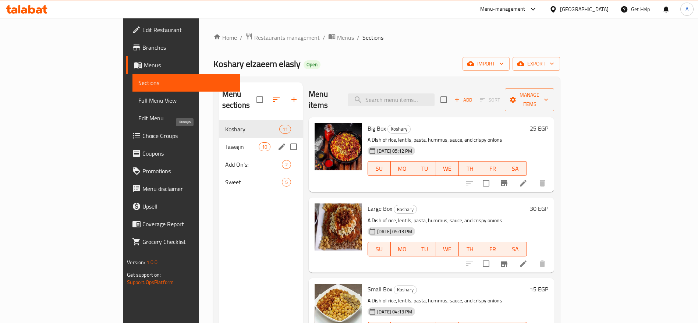
click at [225, 142] on span "Tawajin" at bounding box center [241, 146] width 33 height 9
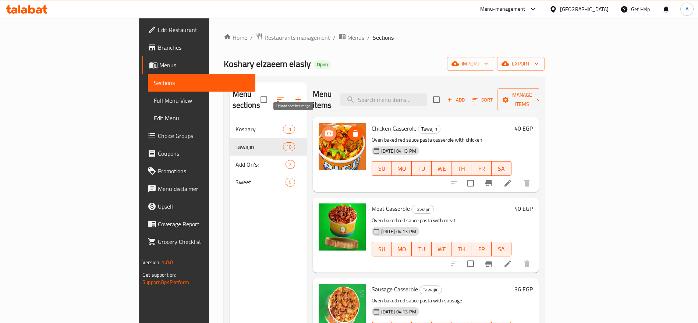
click at [325, 130] on icon "upload picture" at bounding box center [328, 133] width 7 height 7
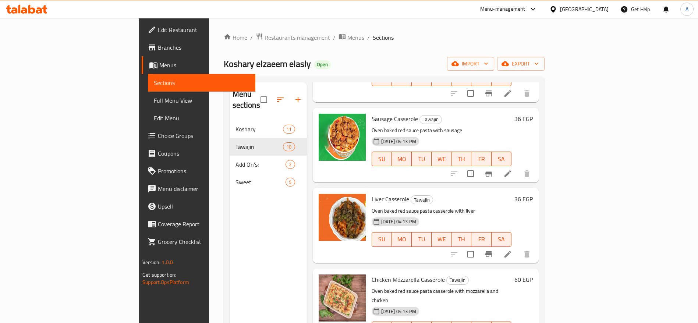
scroll to position [175, 0]
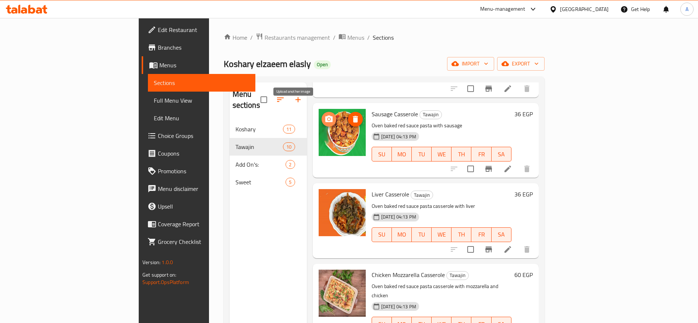
click at [324, 115] on icon "upload picture" at bounding box center [328, 119] width 9 height 9
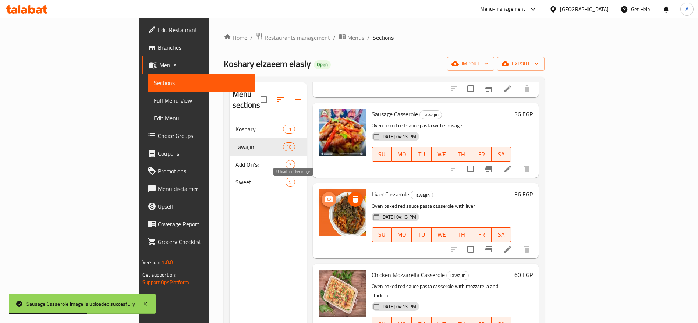
click at [324, 195] on icon "upload picture" at bounding box center [328, 199] width 9 height 9
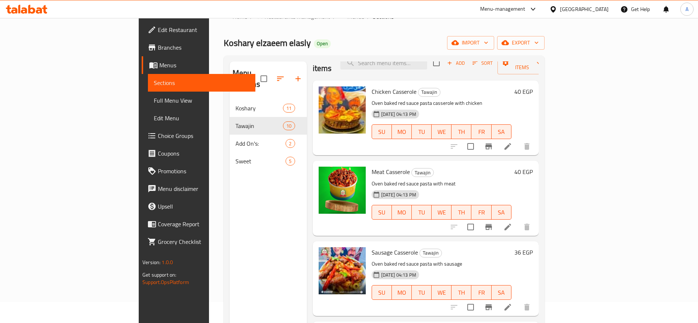
scroll to position [0, 0]
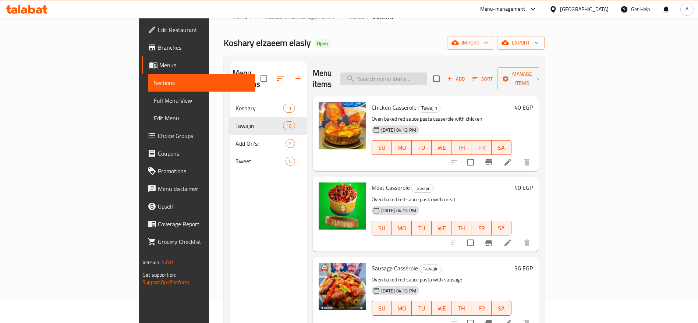
click at [427, 72] on input "search" at bounding box center [383, 78] width 87 height 13
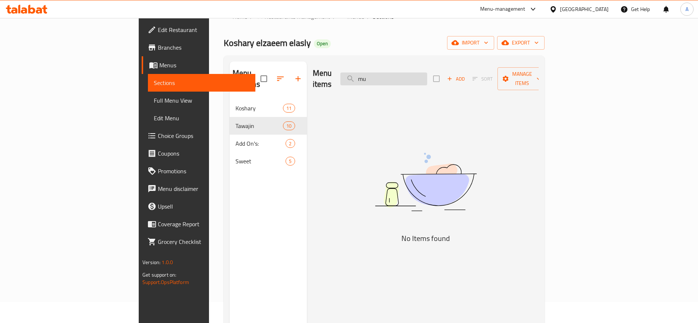
type input "m"
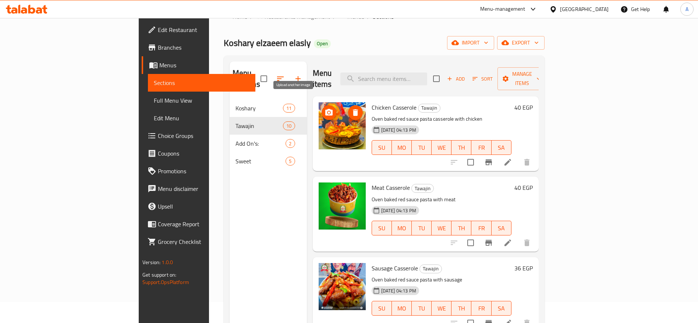
click at [324, 108] on icon "upload picture" at bounding box center [328, 112] width 9 height 9
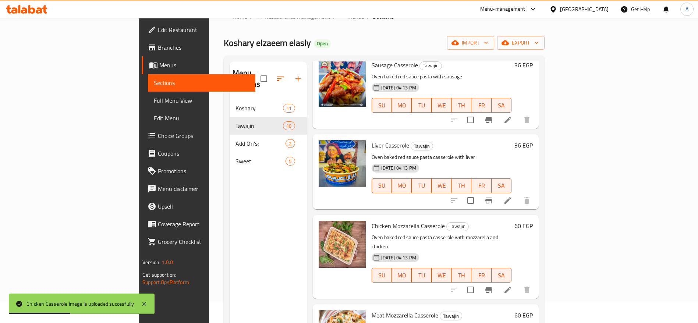
scroll to position [201, 0]
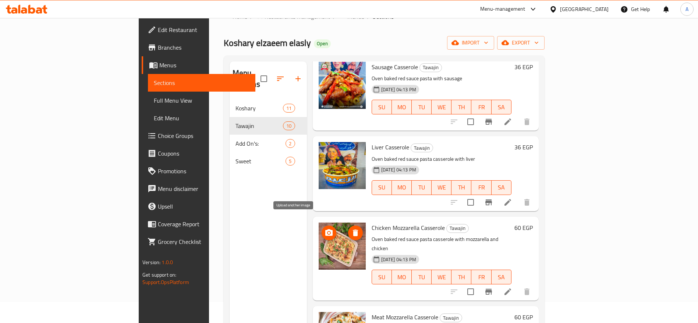
click at [321, 227] on button "upload picture" at bounding box center [328, 232] width 15 height 15
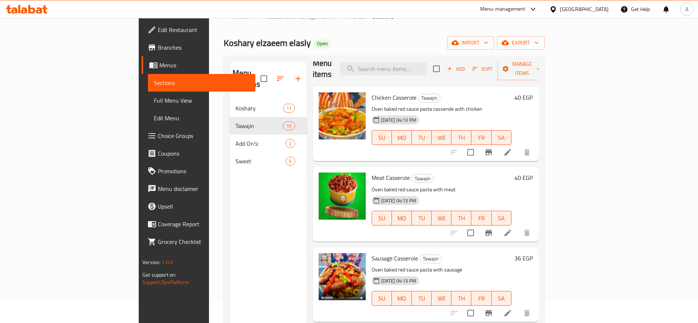
scroll to position [0, 0]
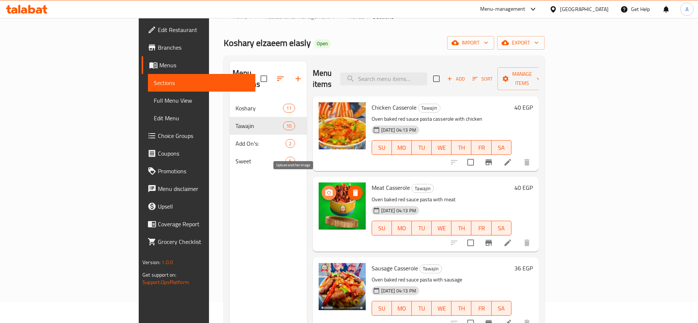
click at [325, 189] on icon "upload picture" at bounding box center [328, 192] width 7 height 7
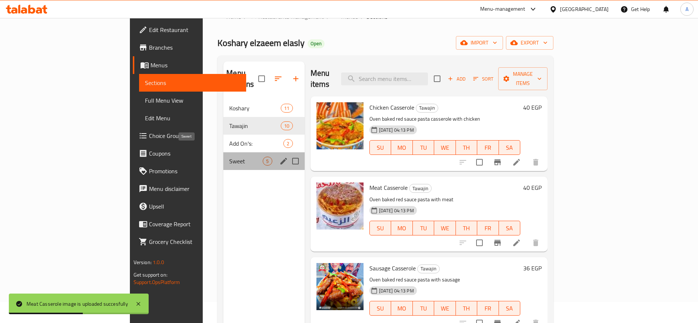
click at [229, 157] on span "Sweet" at bounding box center [245, 161] width 33 height 9
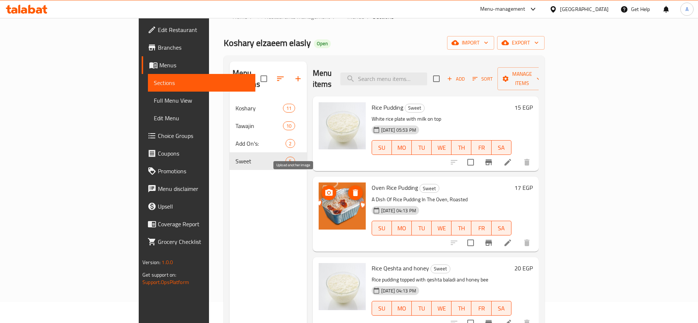
click at [325, 189] on icon "upload picture" at bounding box center [328, 192] width 7 height 7
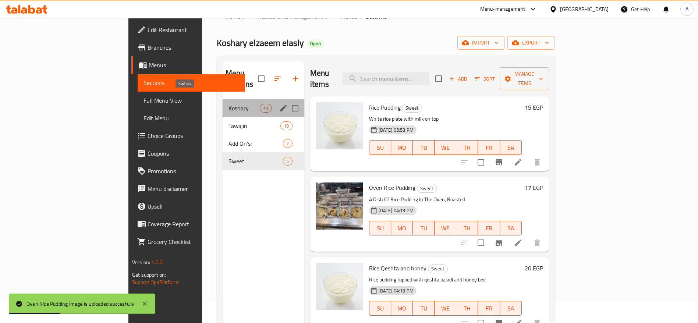
click at [228, 104] on span "Koshary" at bounding box center [243, 108] width 31 height 9
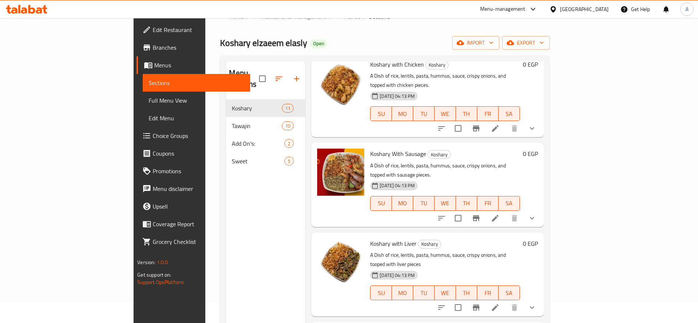
scroll to position [559, 0]
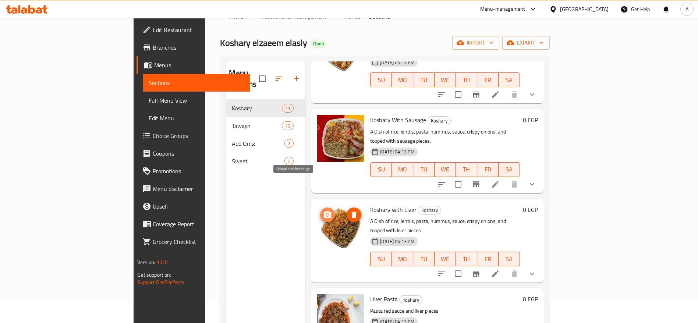
click at [324, 211] on icon "upload picture" at bounding box center [327, 214] width 7 height 7
click at [320, 210] on span "upload picture" at bounding box center [327, 214] width 15 height 9
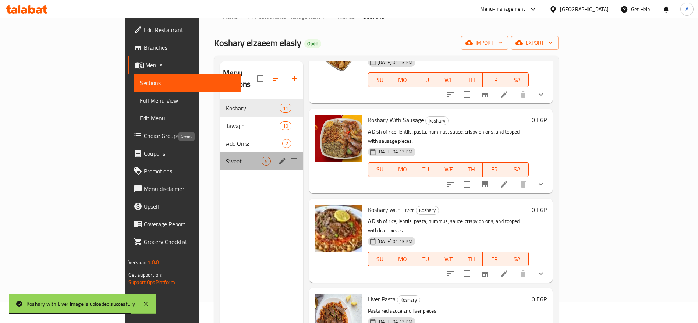
click at [226, 157] on span "Sweet" at bounding box center [244, 161] width 36 height 9
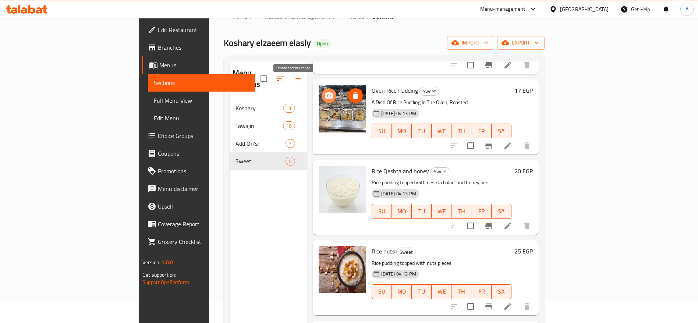
click at [325, 92] on icon "upload picture" at bounding box center [328, 95] width 7 height 7
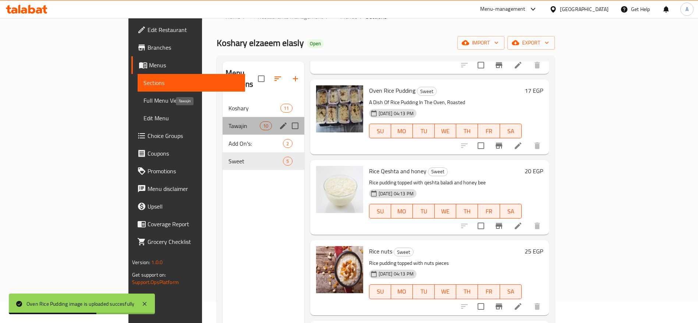
click at [228, 121] on span "Tawajin" at bounding box center [243, 125] width 31 height 9
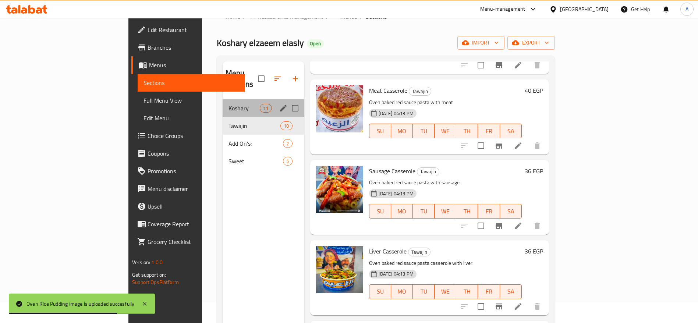
click at [223, 99] on div "Koshary 11" at bounding box center [264, 108] width 82 height 18
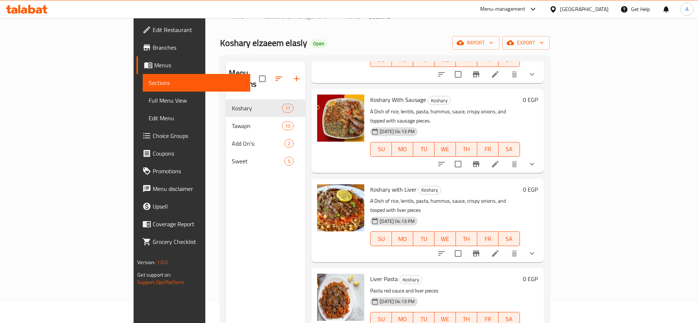
scroll to position [103, 0]
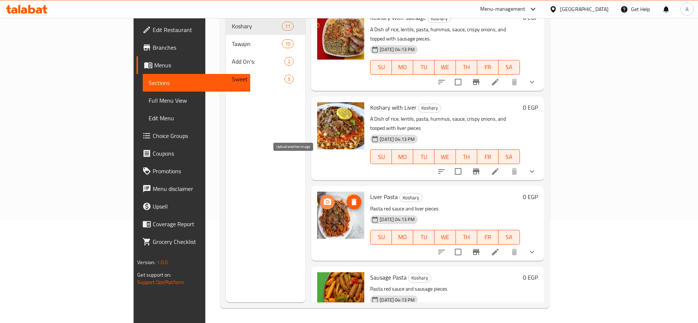
click at [323, 198] on icon "upload picture" at bounding box center [327, 202] width 9 height 9
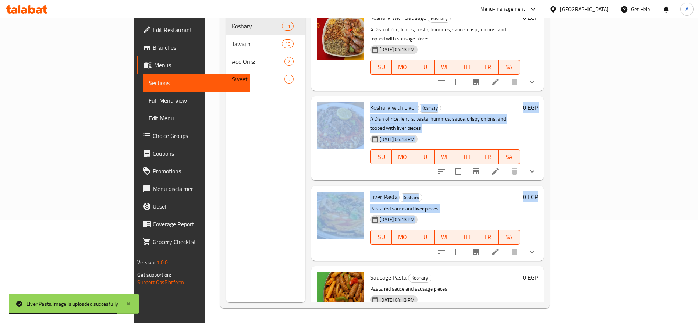
drag, startPoint x: 668, startPoint y: 212, endPoint x: 690, endPoint y: 27, distance: 186.3
click at [564, 27] on div "Home / Restaurants management / Menus / Sections Koshary elzaeem elasly Open im…" at bounding box center [384, 119] width 359 height 408
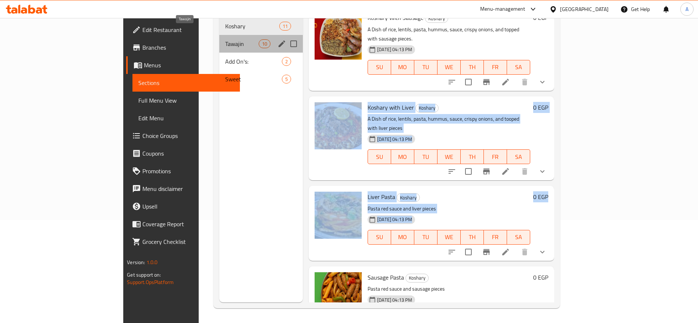
click at [225, 39] on span "Tawajin" at bounding box center [241, 43] width 33 height 9
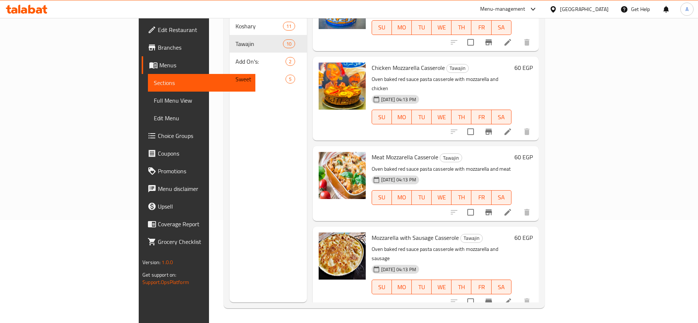
scroll to position [267, 0]
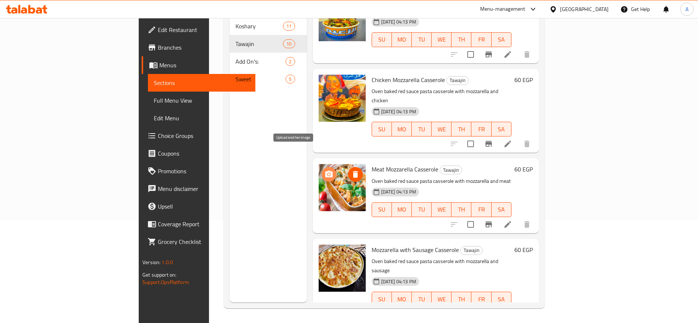
click at [325, 171] on icon "upload picture" at bounding box center [328, 174] width 7 height 7
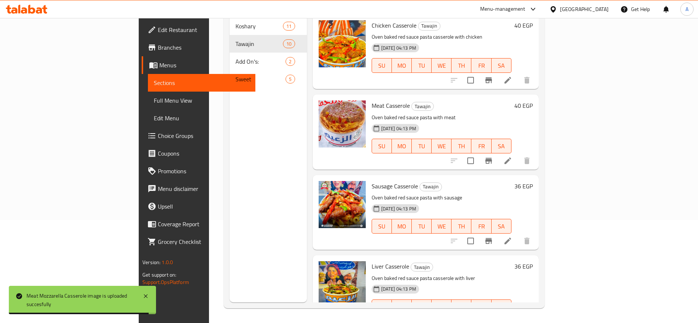
scroll to position [0, 0]
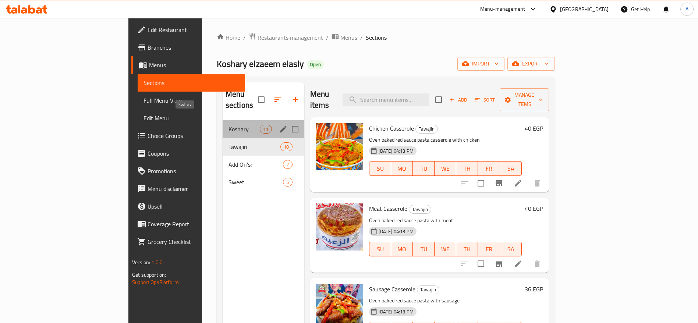
click at [228, 125] on span "Koshary" at bounding box center [243, 129] width 31 height 9
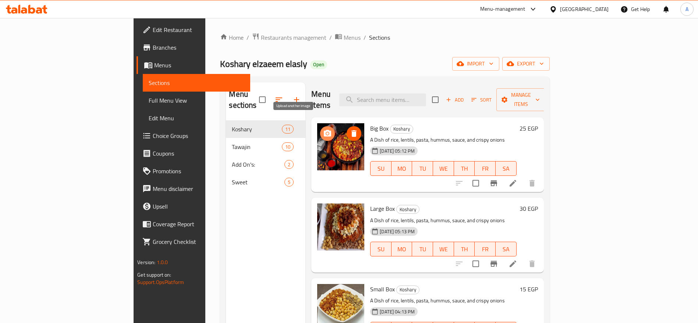
click at [320, 127] on button "upload picture" at bounding box center [327, 133] width 15 height 15
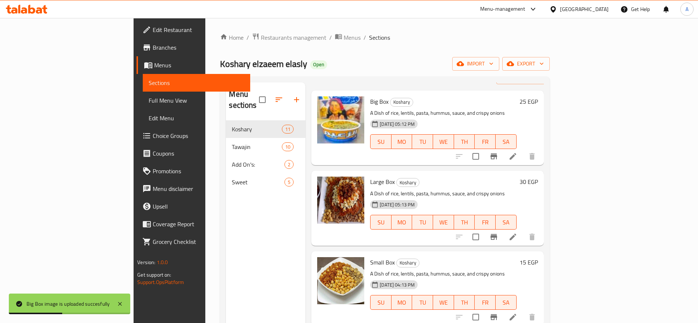
scroll to position [31, 0]
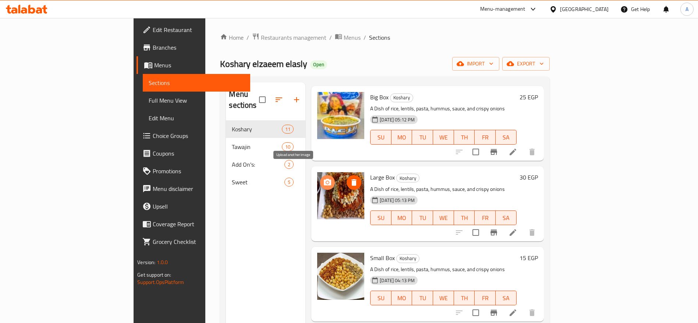
click at [323, 178] on icon "upload picture" at bounding box center [327, 182] width 9 height 9
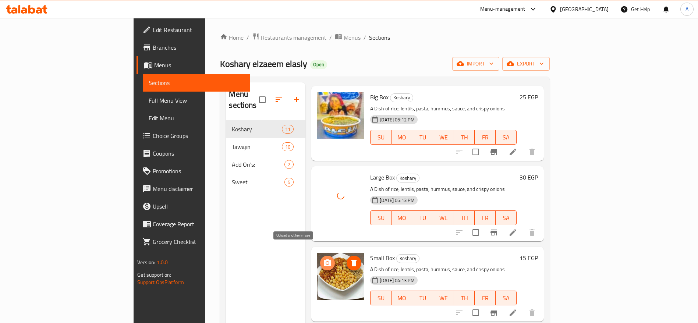
click at [324, 259] on icon "upload picture" at bounding box center [327, 262] width 7 height 7
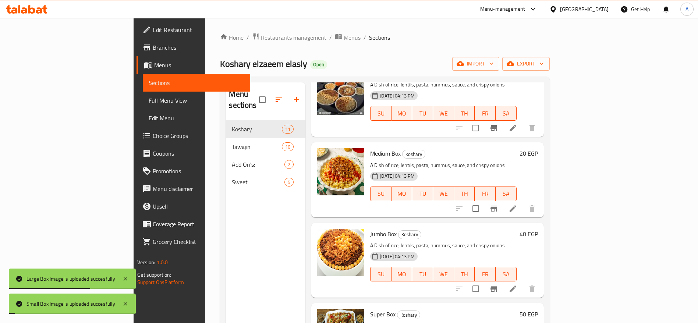
scroll to position [215, 0]
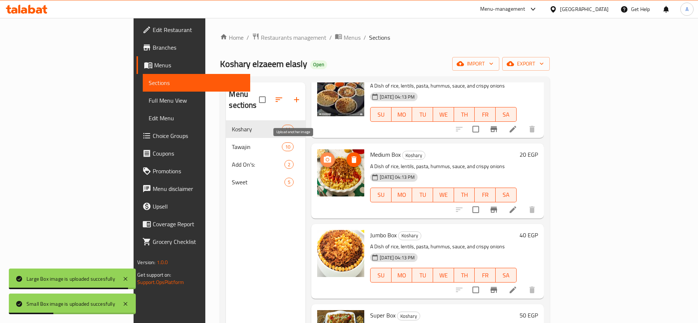
click at [320, 155] on span "upload picture" at bounding box center [327, 159] width 15 height 9
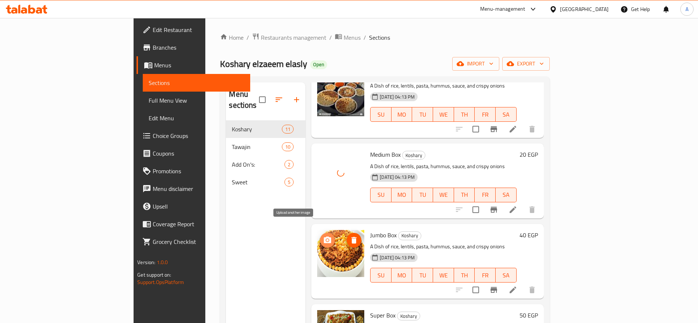
click at [326, 239] on circle "upload picture" at bounding box center [327, 240] width 2 height 2
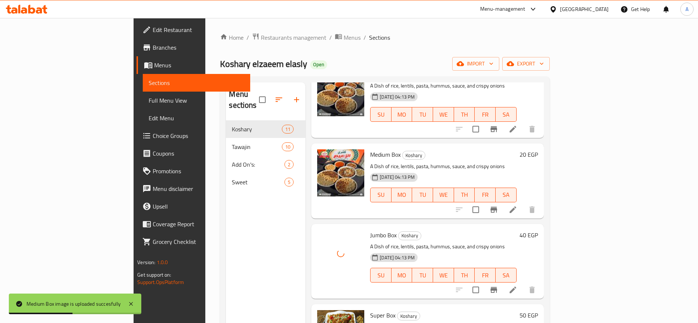
click at [564, 205] on div "Home / Restaurants management / Menus / Sections Koshary elzaeem elasly Open im…" at bounding box center [384, 222] width 359 height 408
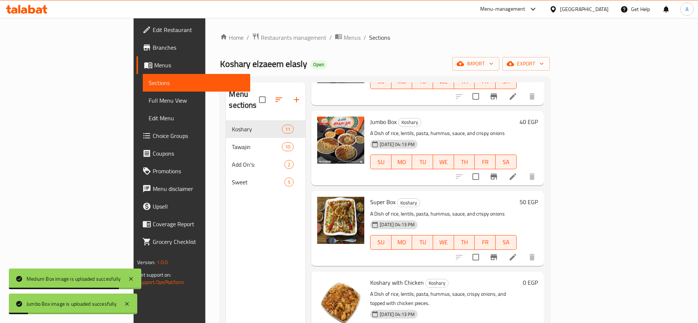
scroll to position [344, 0]
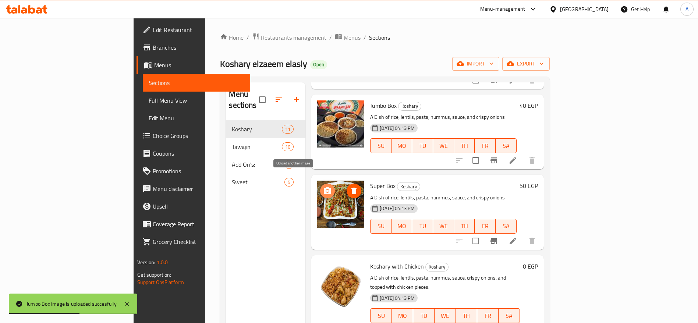
click at [323, 186] on icon "upload picture" at bounding box center [327, 190] width 9 height 9
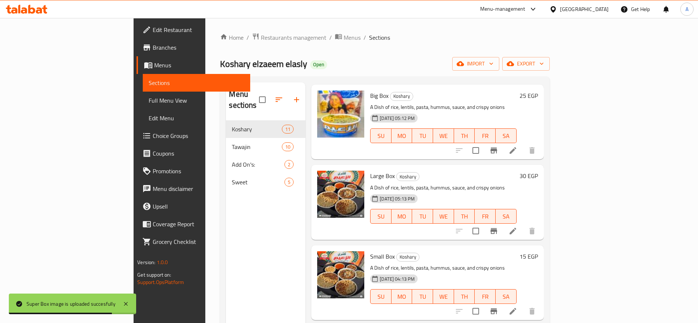
scroll to position [0, 0]
